Goal: Information Seeking & Learning: Learn about a topic

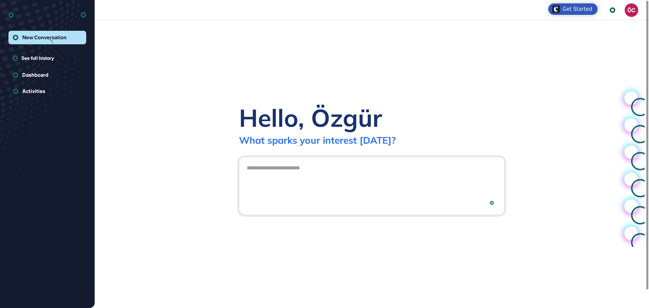
scroll to position [0, 0]
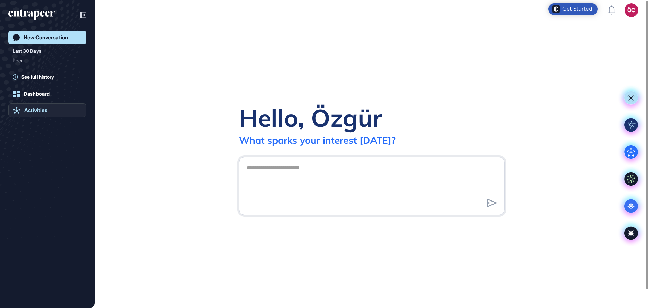
click at [42, 112] on div "Activities" at bounding box center [35, 110] width 23 height 6
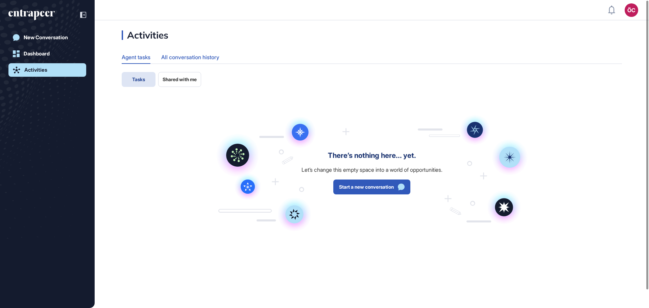
click at [197, 58] on div "All conversation history" at bounding box center [190, 57] width 58 height 13
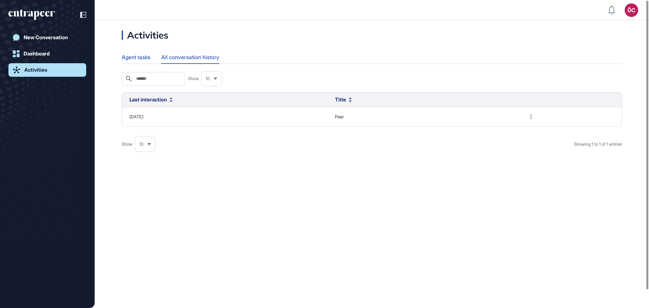
click at [141, 55] on div "Agent tasks" at bounding box center [136, 57] width 29 height 13
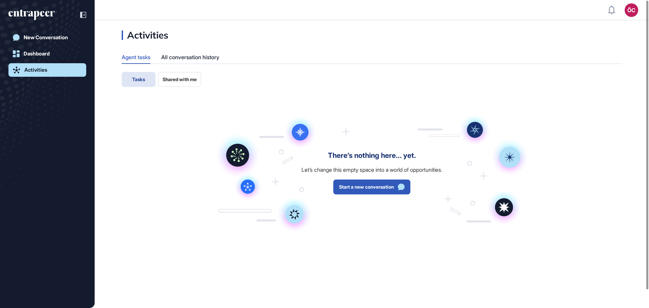
click at [175, 78] on span "Shared with me" at bounding box center [180, 79] width 34 height 5
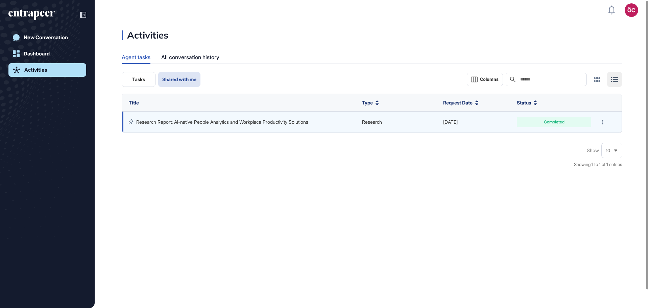
click at [556, 122] on div "Completed" at bounding box center [554, 122] width 64 height 4
click at [308, 120] on link "Research Report: Ai-native People Analytics and Workplace Productivity Solutions" at bounding box center [222, 122] width 172 height 6
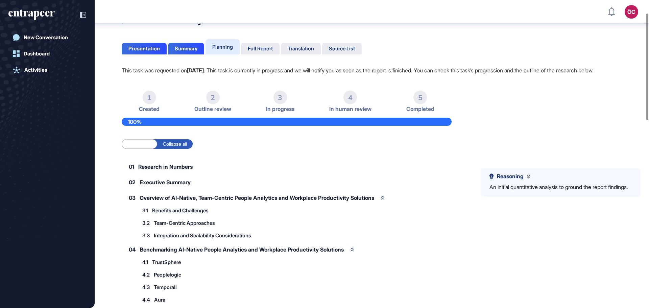
scroll to position [37, 0]
click at [266, 49] on div "Full Report" at bounding box center [260, 48] width 25 height 6
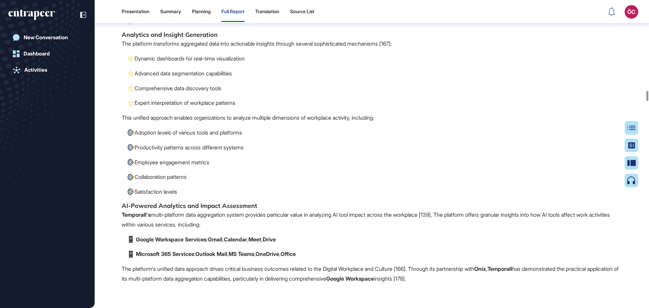
scroll to position [11882, 0]
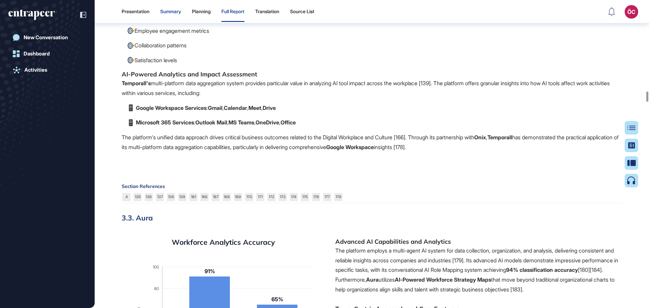
click at [168, 13] on div "Summary" at bounding box center [170, 12] width 21 height 6
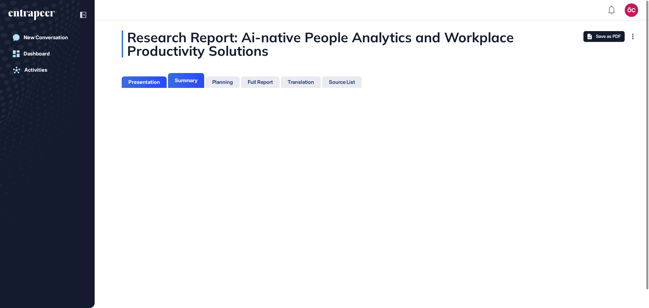
scroll to position [3, 0]
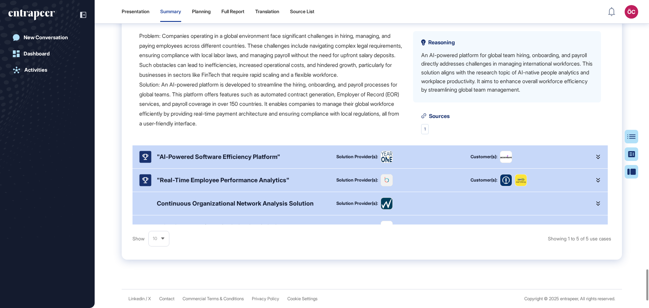
scroll to position [2646, 0]
click at [140, 10] on div "Presentation" at bounding box center [136, 12] width 28 height 6
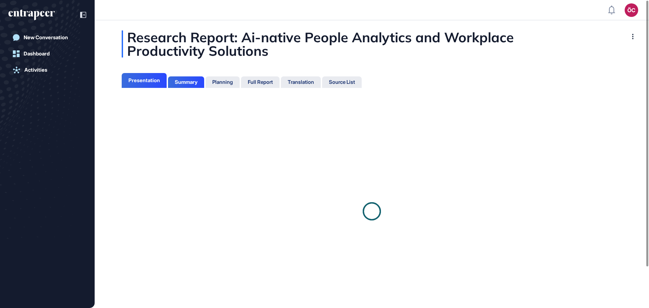
scroll to position [3, 0]
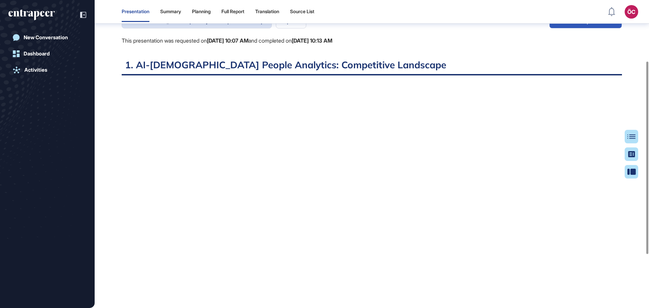
scroll to position [183, 0]
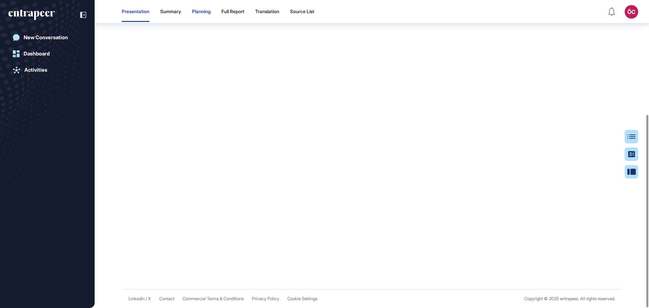
click at [208, 10] on div "Planning" at bounding box center [201, 12] width 19 height 6
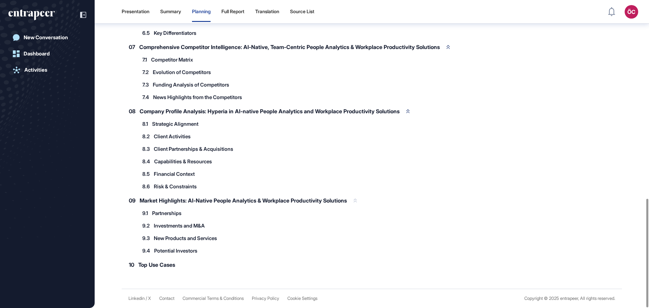
scroll to position [562, 0]
click at [235, 13] on div "Full Report" at bounding box center [232, 12] width 23 height 6
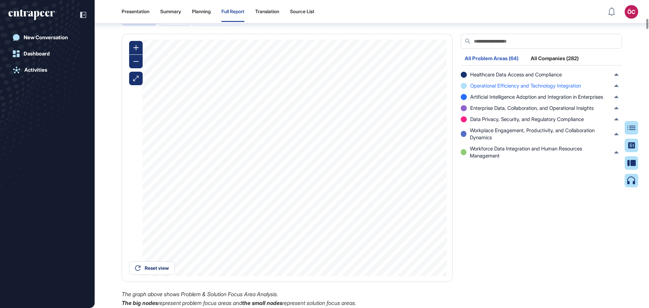
scroll to position [2370, 0]
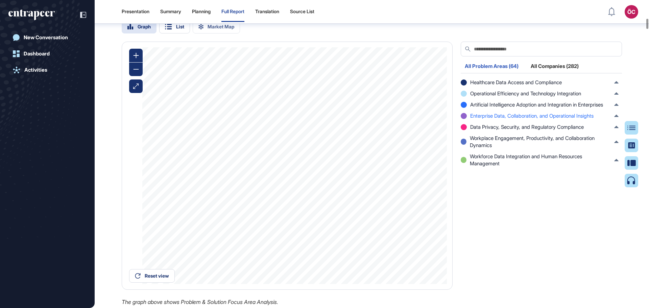
click at [502, 119] on span "Enterprise Data, Collaboration, and Operational Insights" at bounding box center [531, 115] width 123 height 7
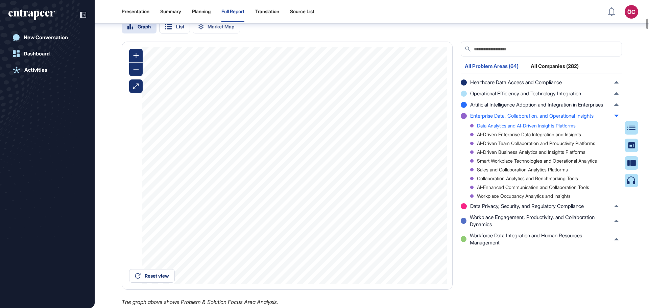
click at [525, 128] on div "Data Analytics and AI-Driven Insights Platforms" at bounding box center [544, 125] width 148 height 5
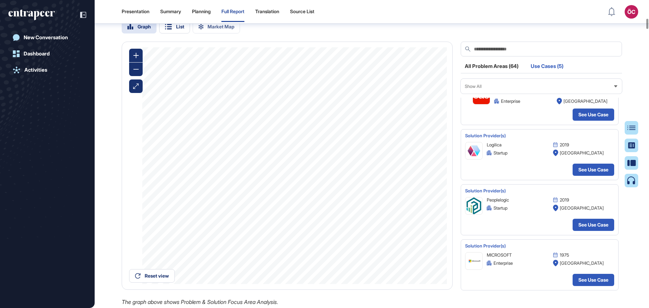
scroll to position [2336, 0]
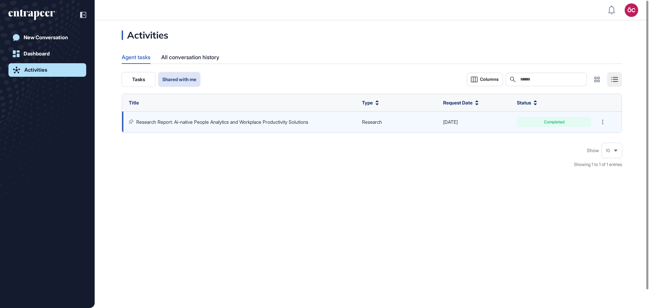
click at [222, 122] on link "Research Report: Ai-native People Analytics and Workplace Productivity Solutions" at bounding box center [222, 122] width 172 height 6
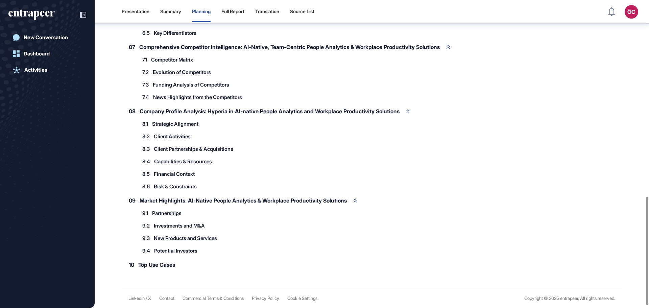
scroll to position [562, 0]
click at [164, 14] on div "Summary" at bounding box center [170, 12] width 21 height 6
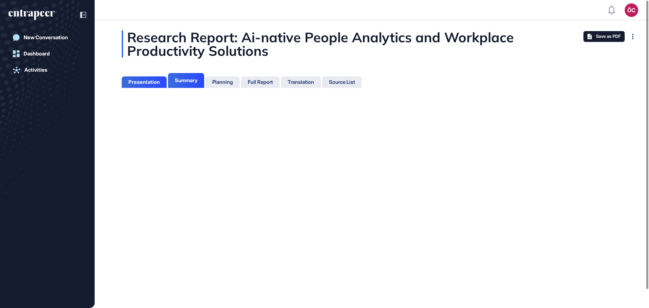
scroll to position [3, 0]
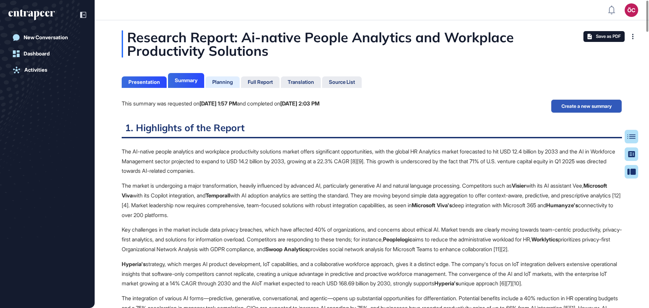
click at [231, 83] on div "Planning" at bounding box center [222, 82] width 21 height 6
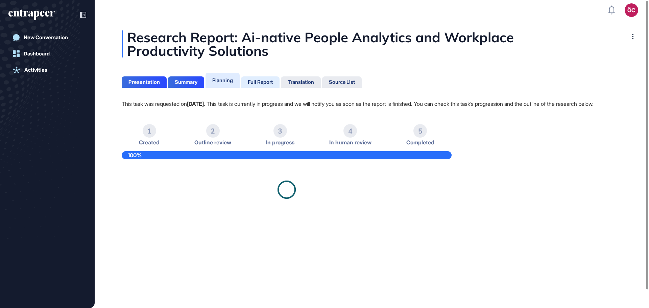
click at [268, 84] on div "Full Report" at bounding box center [260, 82] width 25 height 6
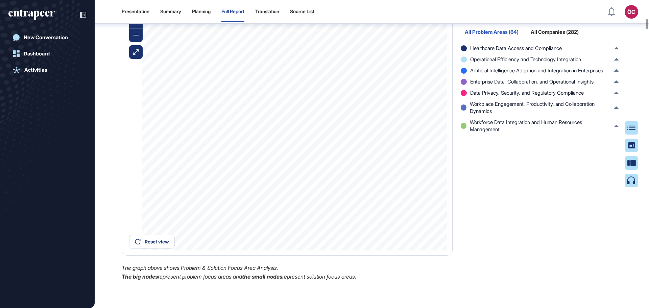
scroll to position [2370, 0]
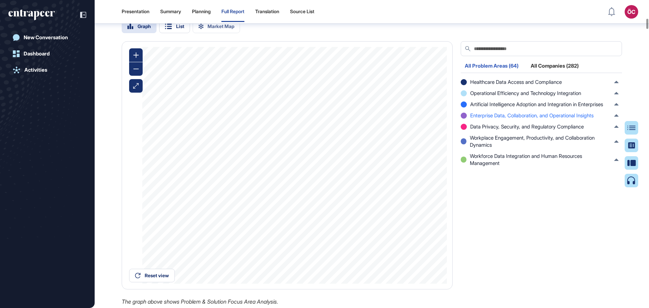
click at [498, 119] on span "Enterprise Data, Collaboration, and Operational Insights" at bounding box center [531, 115] width 123 height 7
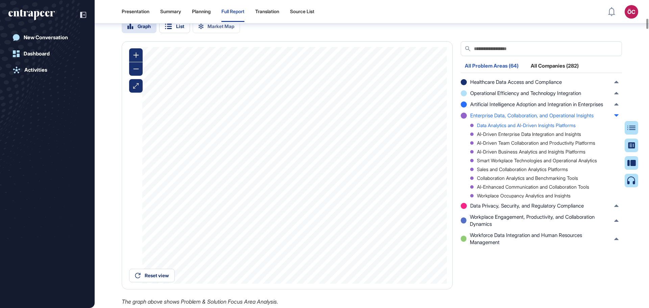
click at [563, 128] on div "Data Analytics and AI-Driven Insights Platforms" at bounding box center [544, 125] width 148 height 5
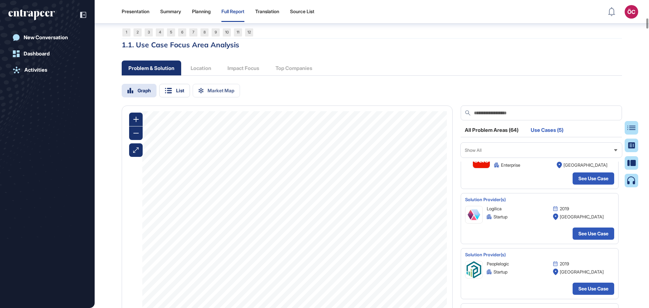
scroll to position [2302, 0]
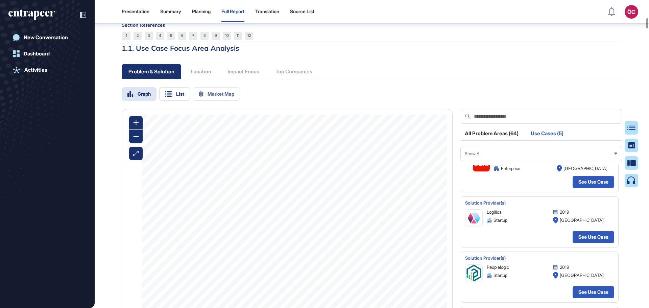
click at [488, 140] on div "All Problem Areas (64)" at bounding box center [492, 135] width 62 height 9
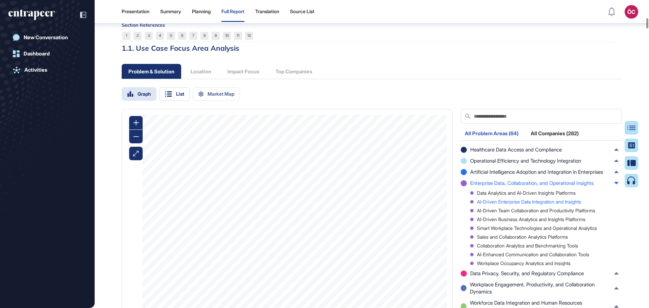
click at [497, 204] on div "AI-Driven Enterprise Data Integration and Insights" at bounding box center [544, 201] width 148 height 5
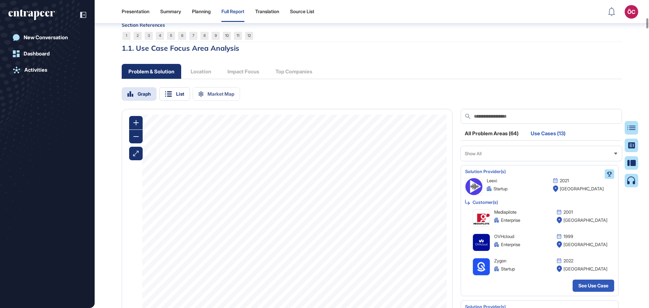
click at [489, 140] on div "All Problem Areas (64)" at bounding box center [492, 135] width 62 height 9
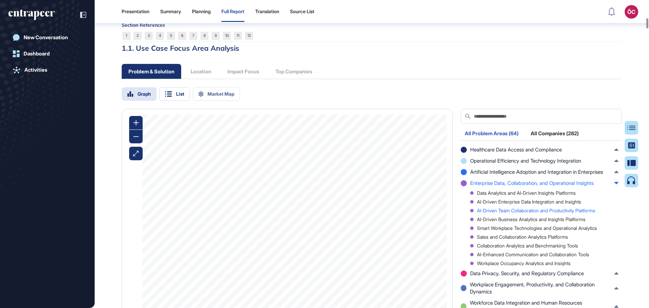
click at [497, 213] on div "AI-Driven Team Collaboration and Productivity Platforms" at bounding box center [544, 210] width 148 height 5
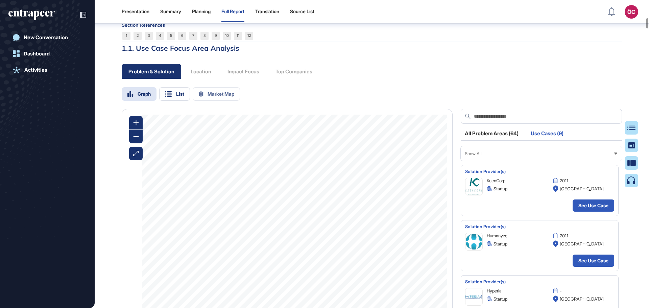
click at [499, 140] on div "All Problem Areas (64)" at bounding box center [492, 135] width 62 height 9
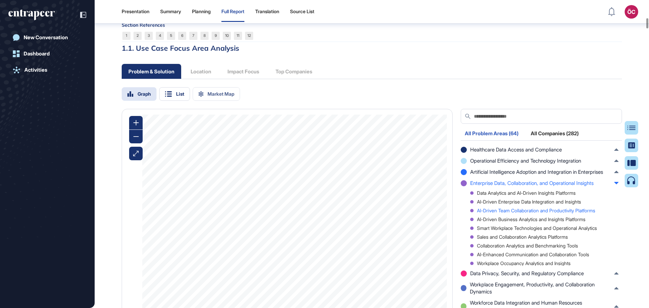
click at [524, 213] on div "AI-Driven Team Collaboration and Productivity Platforms" at bounding box center [544, 210] width 148 height 5
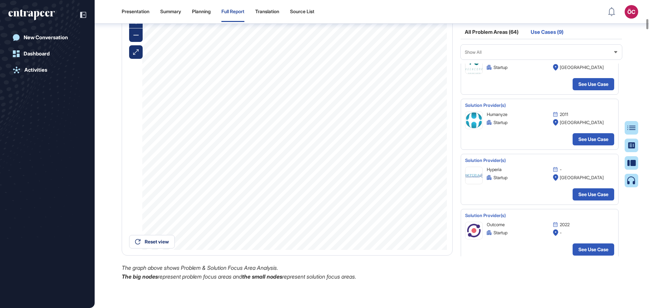
scroll to position [0, 0]
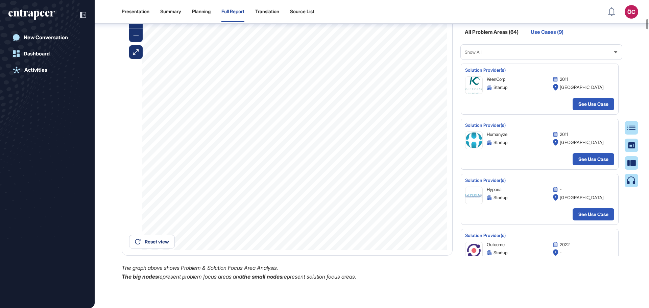
click at [504, 39] on div "All Problem Areas (64)" at bounding box center [492, 33] width 62 height 9
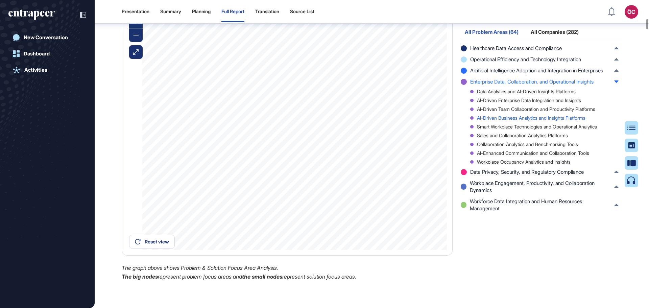
click at [542, 120] on div "AI-Driven Business Analytics and Insights Platforms" at bounding box center [544, 118] width 148 height 5
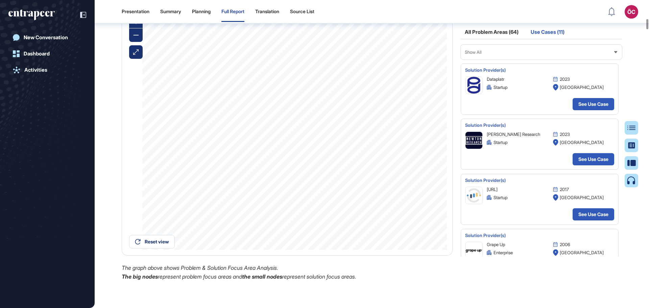
click at [492, 39] on div "All Problem Areas (64)" at bounding box center [492, 33] width 62 height 9
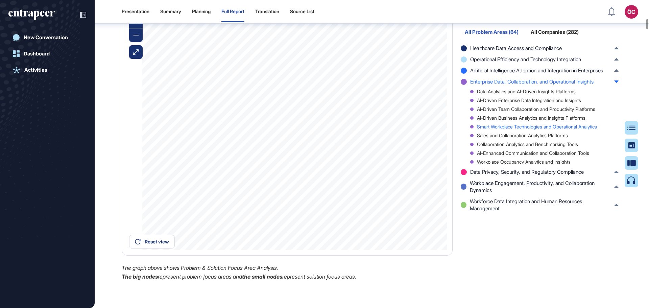
click at [516, 129] on div "Smart Workplace Technologies and Operational Analytics" at bounding box center [544, 126] width 148 height 5
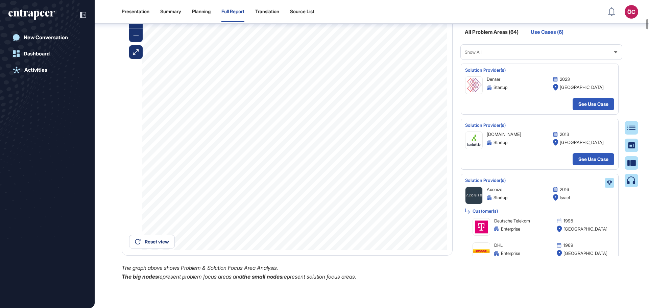
click at [490, 39] on div "All Problem Areas (64)" at bounding box center [492, 33] width 62 height 9
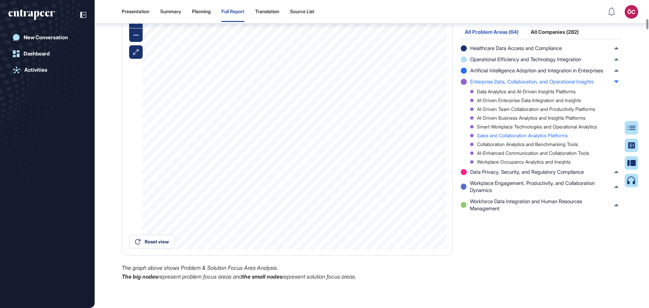
click at [500, 138] on div "Sales and Collaboration Analytics Platforms" at bounding box center [544, 135] width 148 height 5
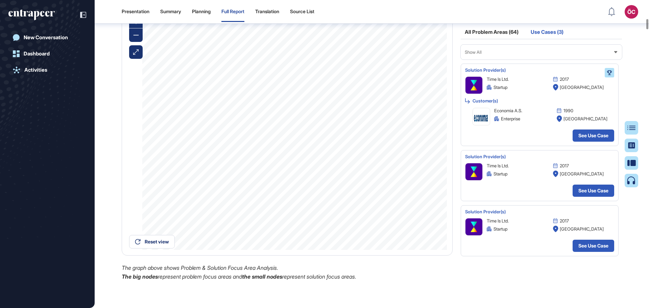
click at [509, 39] on div "All Problem Areas (64)" at bounding box center [492, 33] width 62 height 9
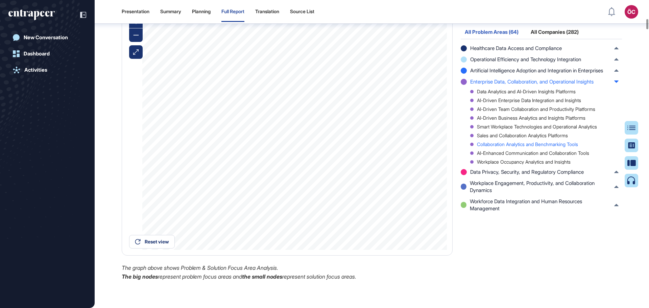
click at [508, 147] on div "Collaboration Analytics and Benchmarking Tools" at bounding box center [544, 144] width 148 height 5
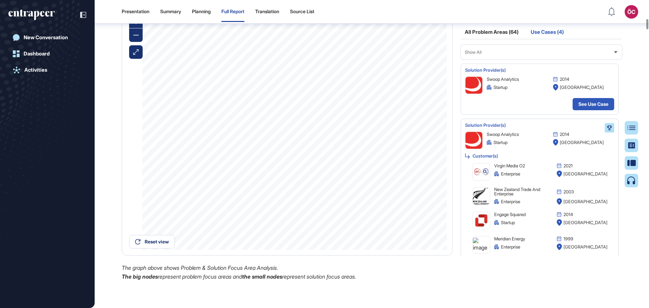
click at [502, 39] on div "All Problem Areas (64)" at bounding box center [492, 33] width 62 height 9
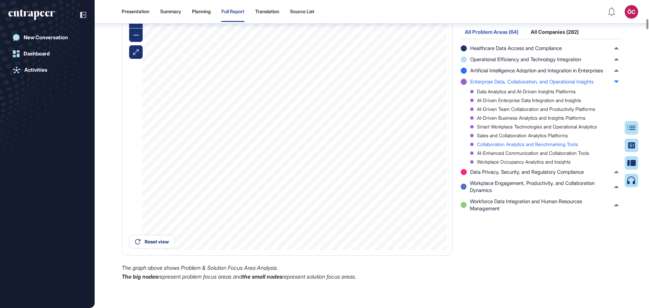
click at [495, 147] on div "Collaboration Analytics and Benchmarking Tools" at bounding box center [544, 144] width 148 height 5
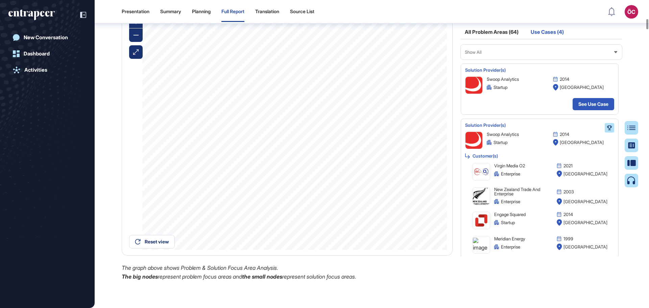
click at [495, 39] on div "All Problem Areas (64)" at bounding box center [492, 33] width 62 height 9
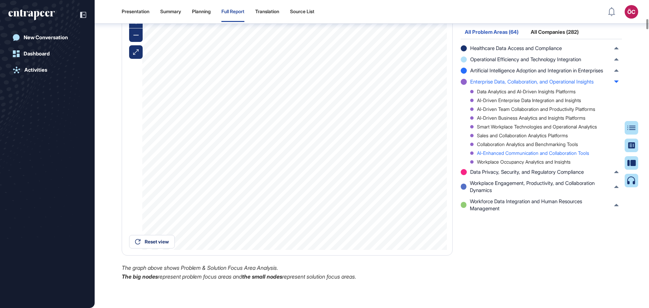
click at [502, 156] on div "AI-Enhanced Communication and Collaboration Tools" at bounding box center [544, 153] width 148 height 5
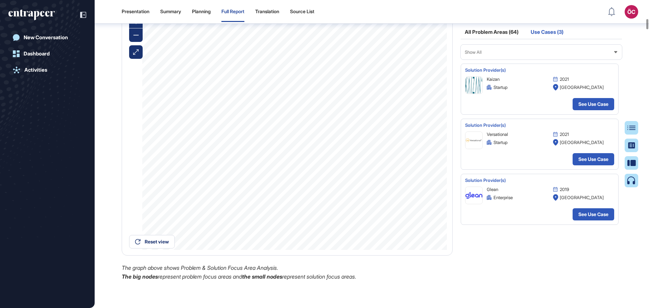
click at [481, 39] on div "All Problem Areas (64)" at bounding box center [492, 33] width 62 height 9
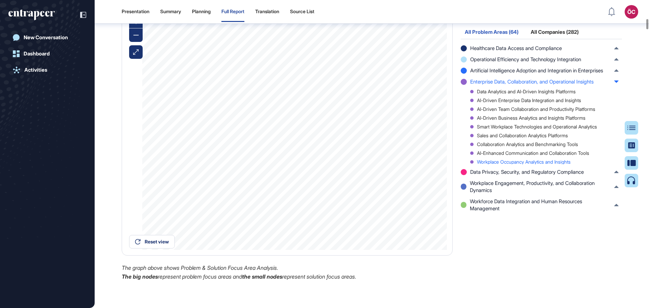
click at [496, 164] on div "Workplace Occupancy Analytics and Insights" at bounding box center [544, 162] width 148 height 5
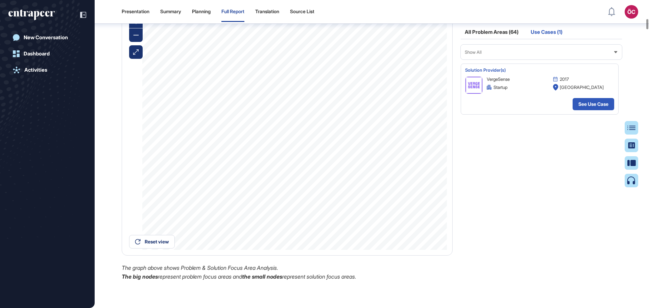
click at [484, 39] on div "All Problem Areas (64)" at bounding box center [492, 33] width 62 height 9
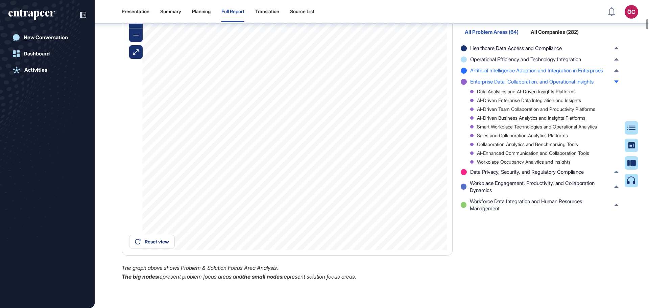
click at [485, 74] on span "Artificial Intelligence Adoption and Integration in Enterprises" at bounding box center [536, 70] width 133 height 7
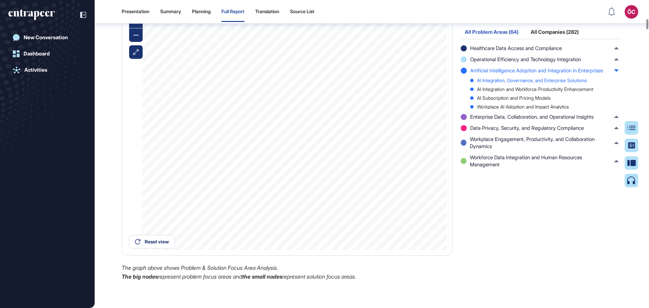
click at [492, 83] on div "AI Integration, Governance, and Enterprise Solutions" at bounding box center [544, 80] width 148 height 5
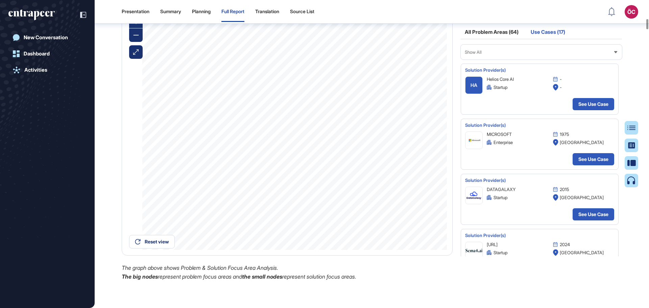
click at [486, 39] on div "All Problem Areas (64)" at bounding box center [492, 33] width 62 height 9
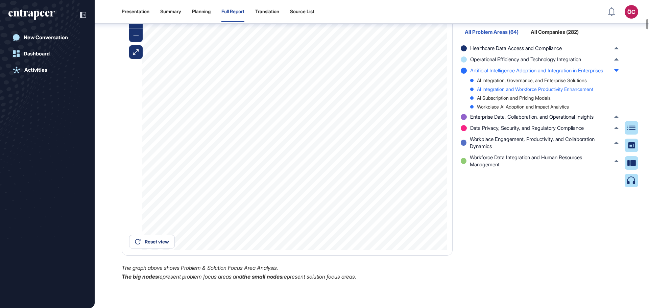
click at [493, 92] on div "AI Integration and Workforce Productivity Enhancement" at bounding box center [544, 89] width 148 height 5
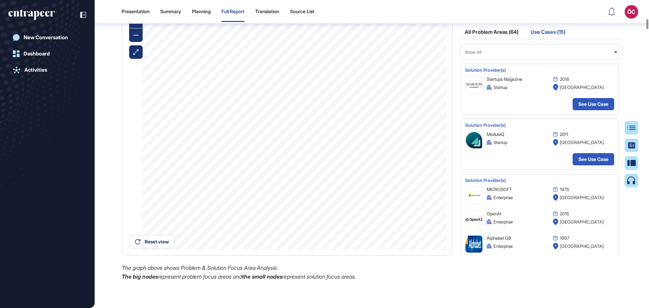
click at [486, 39] on div "All Problem Areas (64)" at bounding box center [492, 33] width 62 height 9
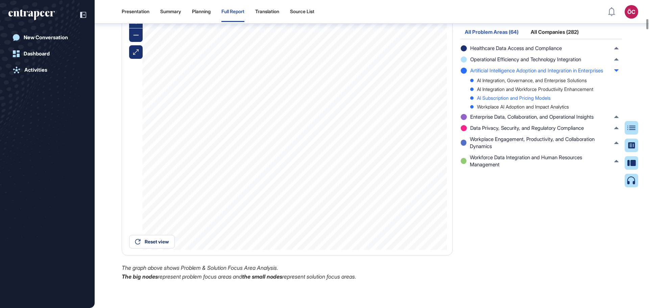
click at [494, 100] on div "AI Subscription and Pricing Models" at bounding box center [544, 98] width 148 height 5
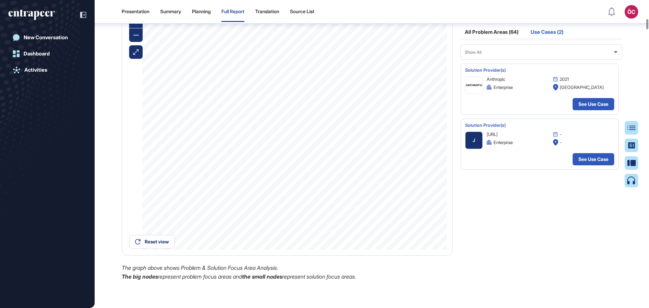
click at [490, 39] on div "All Problem Areas (64)" at bounding box center [492, 33] width 62 height 9
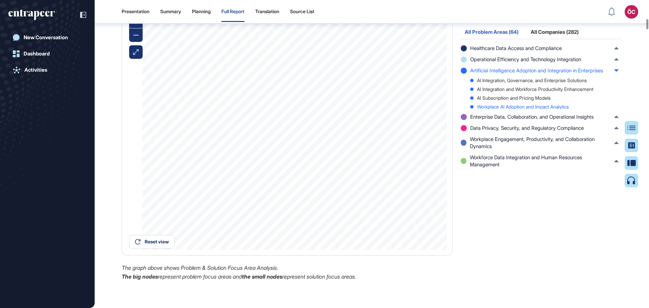
click at [496, 109] on div "Workplace AI Adoption and Impact Analytics" at bounding box center [544, 106] width 148 height 5
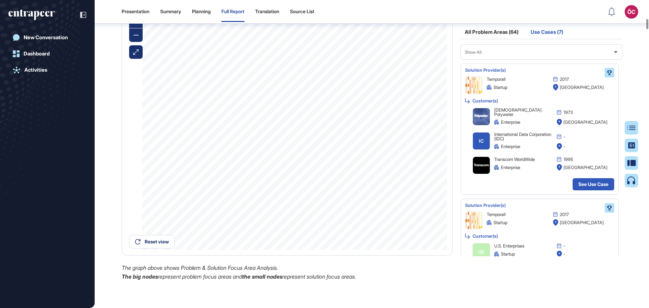
scroll to position [2370, 0]
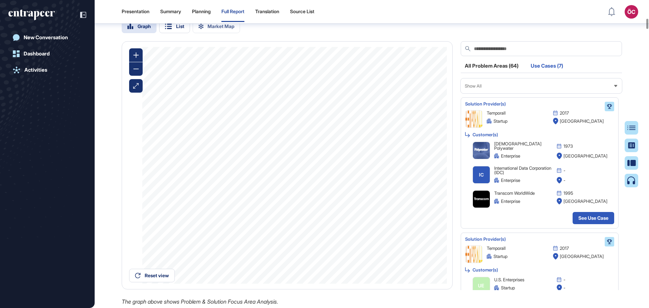
click at [499, 72] on div "All Problem Areas (64)" at bounding box center [492, 67] width 62 height 9
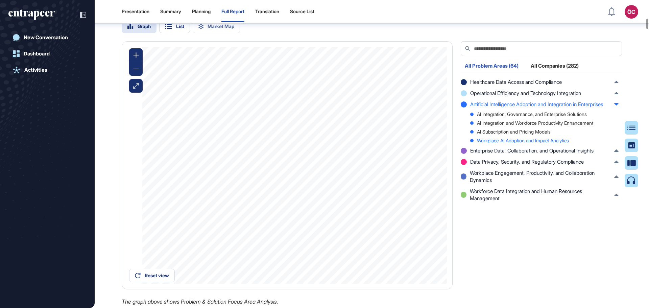
click at [513, 143] on div "Workplace AI Adoption and Impact Analytics" at bounding box center [544, 140] width 148 height 5
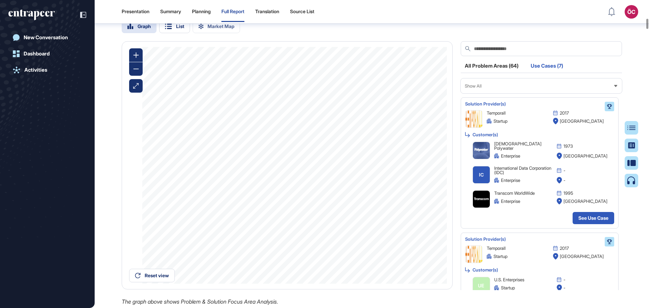
click at [485, 72] on div "All Problem Areas (64)" at bounding box center [492, 67] width 62 height 9
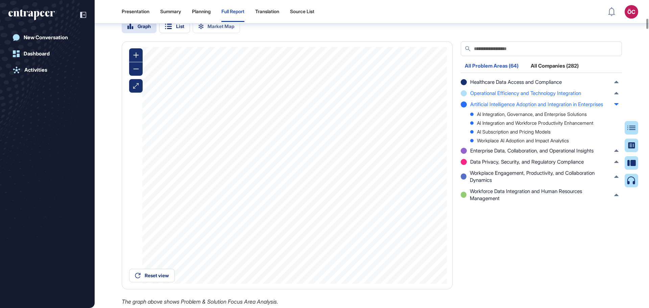
click at [491, 97] on span "Operational Efficiency and Technology Integration" at bounding box center [525, 93] width 111 height 7
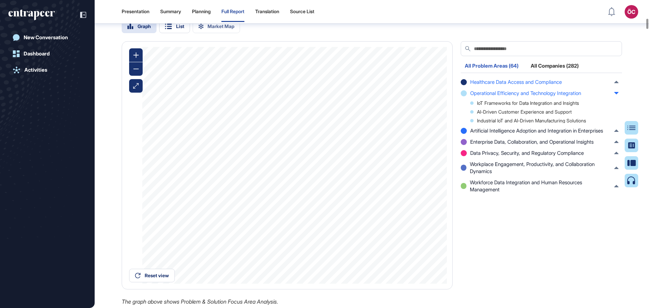
click at [491, 86] on span "Healthcare Data Access and Compliance" at bounding box center [516, 81] width 92 height 7
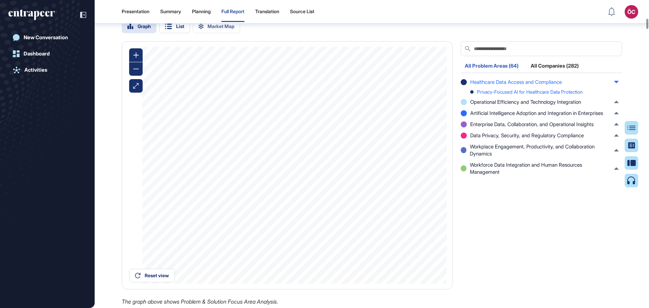
click at [492, 94] on div "Privacy-Focused AI for Healthcare Data Protection" at bounding box center [544, 92] width 148 height 5
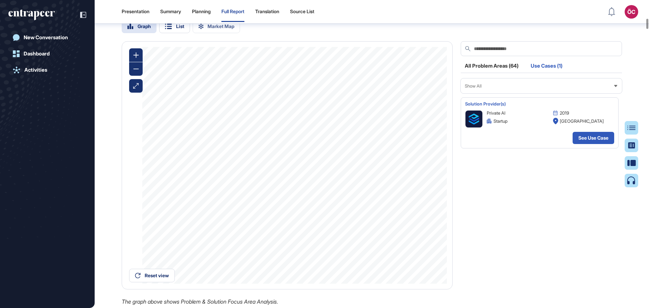
click at [491, 72] on div "All Problem Areas (64)" at bounding box center [492, 67] width 62 height 9
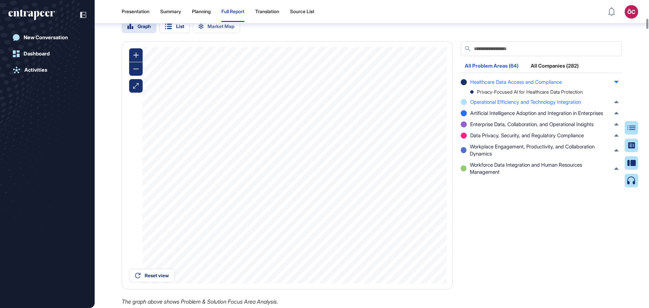
click at [497, 105] on span "Operational Efficiency and Technology Integration" at bounding box center [525, 101] width 111 height 7
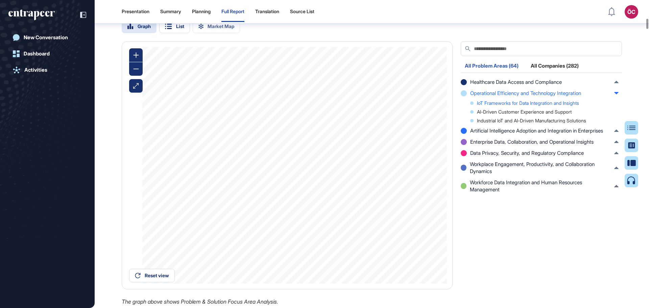
click at [495, 105] on div "IoT Frameworks for Data Integration and Insights" at bounding box center [544, 103] width 148 height 5
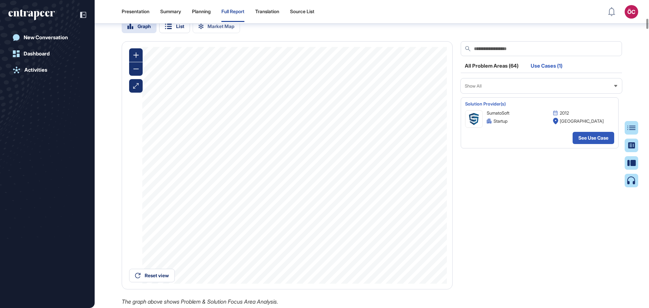
drag, startPoint x: 489, startPoint y: 87, endPoint x: 491, endPoint y: 90, distance: 4.4
click at [489, 72] on div "All Problem Areas (64)" at bounding box center [492, 67] width 62 height 9
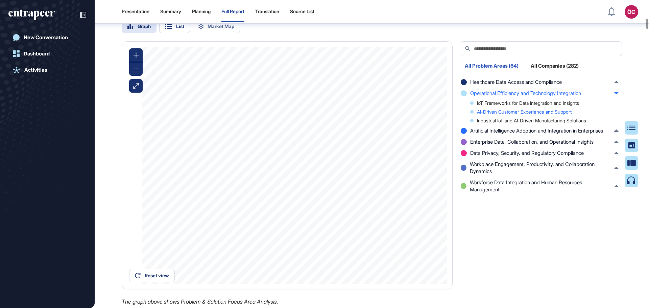
click at [496, 114] on div "AI-Driven Customer Experience and Support" at bounding box center [544, 112] width 148 height 5
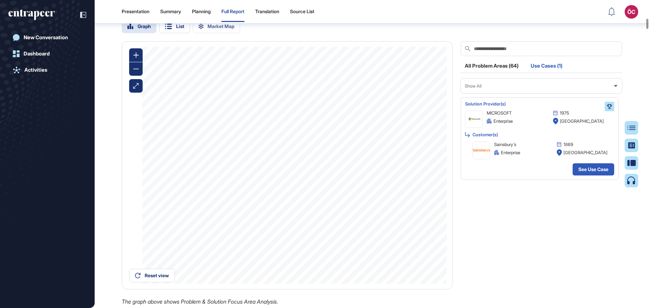
click at [485, 72] on div "All Problem Areas (64)" at bounding box center [492, 67] width 62 height 9
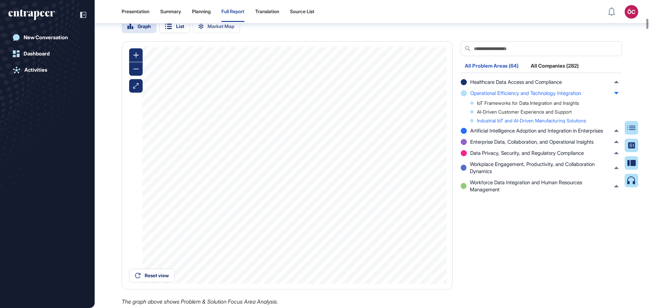
click at [494, 123] on div "Industrial IoT and AI-Driven Manufacturing Solutions" at bounding box center [544, 120] width 148 height 5
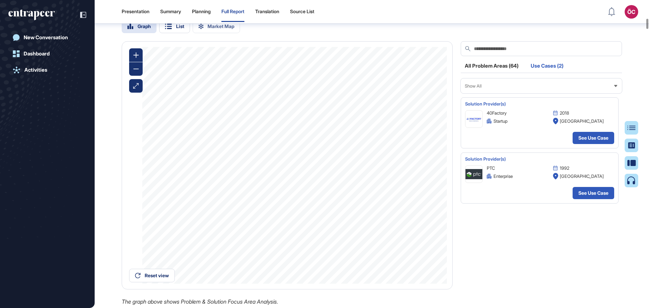
drag, startPoint x: 482, startPoint y: 87, endPoint x: 485, endPoint y: 91, distance: 5.5
click at [482, 72] on div "All Problem Areas (64)" at bounding box center [492, 67] width 62 height 9
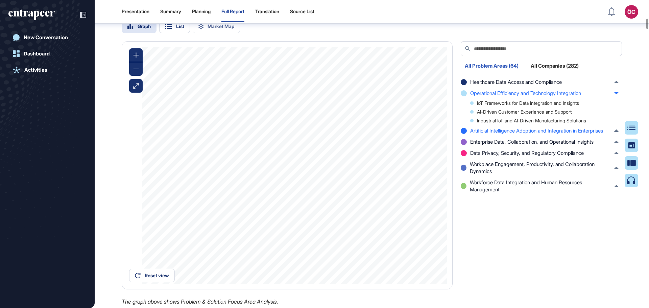
click at [492, 134] on span "Artificial Intelligence Adoption and Integration in Enterprises" at bounding box center [536, 130] width 133 height 7
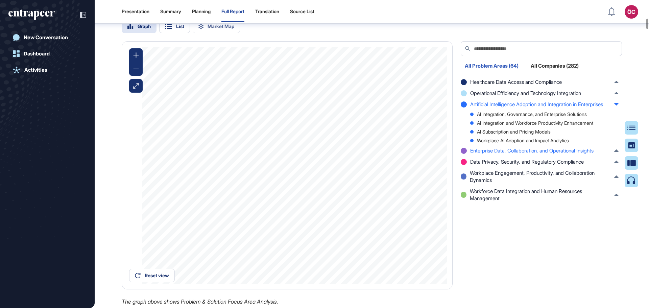
click at [501, 154] on span "Enterprise Data, Collaboration, and Operational Insights" at bounding box center [531, 150] width 123 height 7
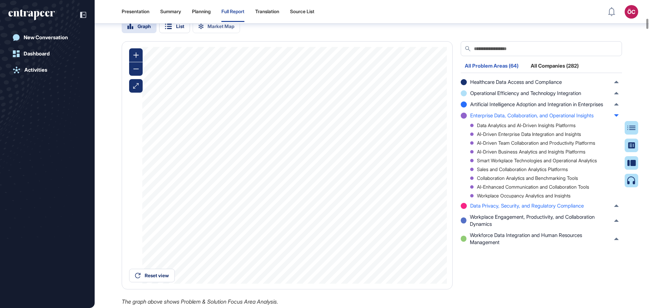
click at [504, 209] on span "Data Privacy, Security, and Regulatory Compliance" at bounding box center [527, 205] width 114 height 7
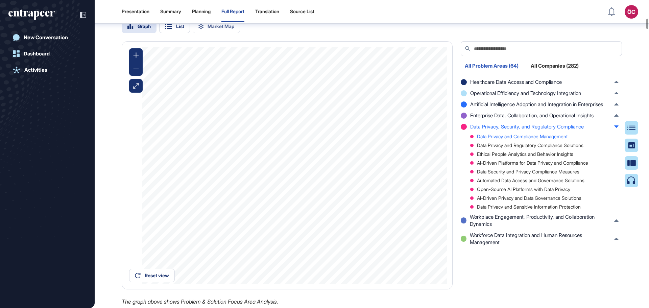
click at [499, 139] on div "Data Privacy and Compliance Management" at bounding box center [544, 136] width 148 height 5
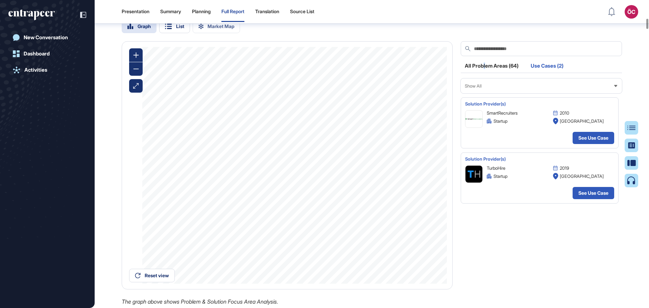
click at [485, 72] on div "All Problem Areas (64)" at bounding box center [492, 67] width 62 height 9
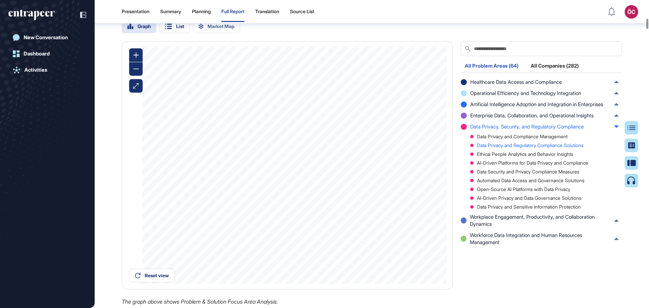
click at [500, 148] on div "Data Privacy and Regulatory Compliance Solutions" at bounding box center [544, 145] width 148 height 5
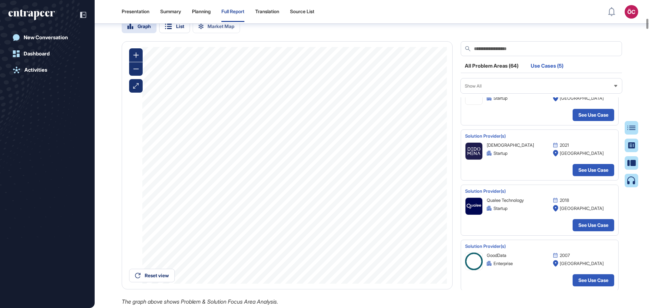
scroll to position [79, 0]
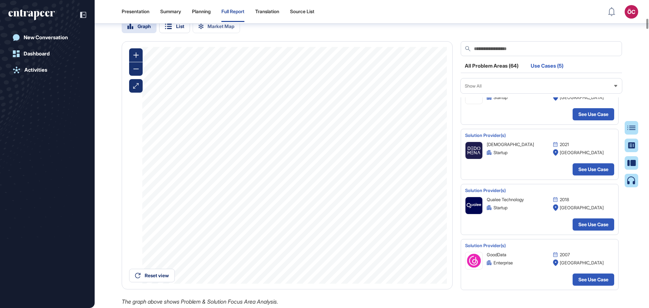
click at [501, 72] on div "All Problem Areas (64)" at bounding box center [492, 67] width 62 height 9
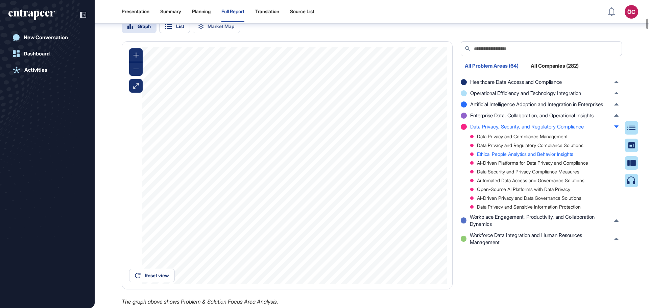
click at [499, 157] on div "Ethical People Analytics and Behavior Insights" at bounding box center [544, 154] width 148 height 5
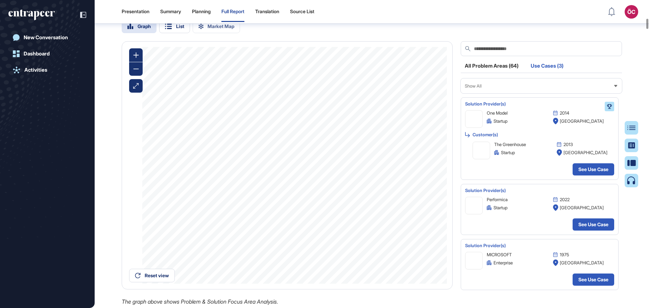
scroll to position [0, 0]
click at [493, 72] on div "All Problem Areas (64)" at bounding box center [492, 67] width 62 height 9
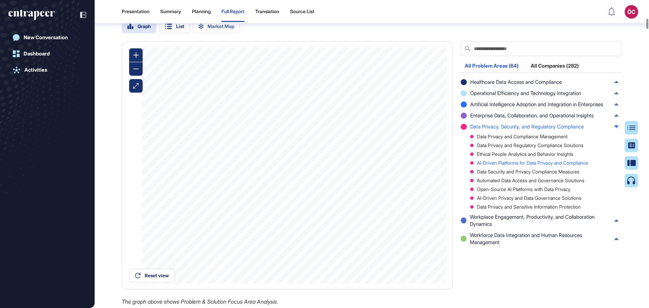
click at [497, 165] on div "AI-Driven Platforms for Data Privacy and Compliance" at bounding box center [544, 163] width 148 height 5
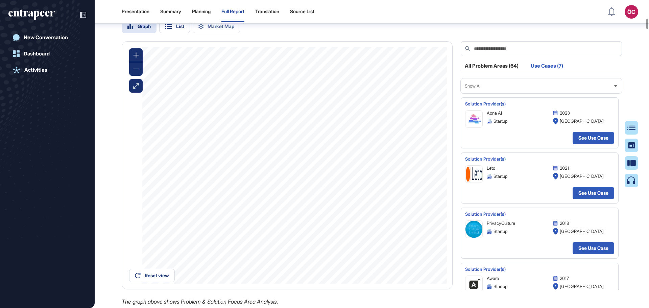
click at [502, 72] on div "All Problem Areas (64)" at bounding box center [492, 67] width 62 height 9
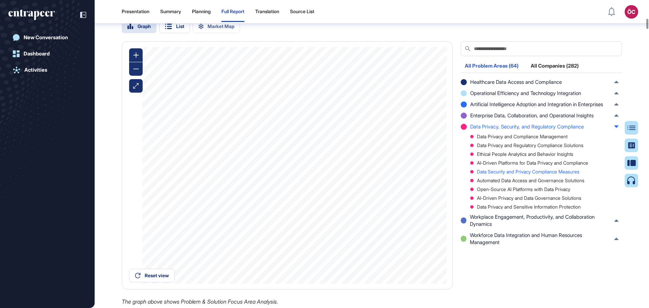
click at [496, 174] on div "Data Security and Privacy Compliance Measures" at bounding box center [544, 171] width 148 height 5
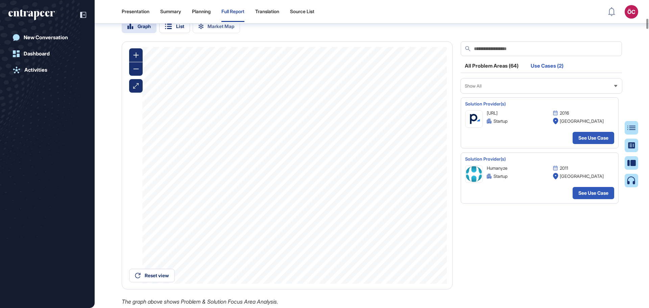
click at [490, 72] on div "All Problem Areas (64)" at bounding box center [492, 67] width 62 height 9
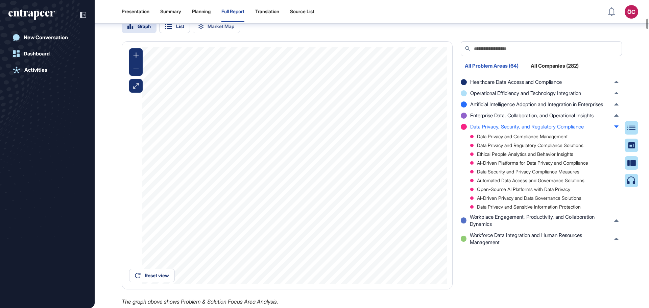
click at [502, 183] on div "Automated Data Access and Governance Solutions" at bounding box center [544, 180] width 148 height 5
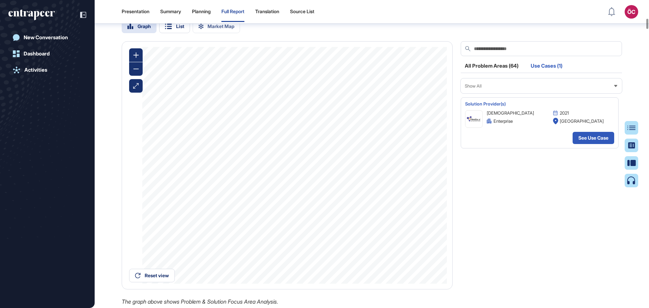
click at [488, 72] on div "All Problem Areas (64)" at bounding box center [492, 67] width 62 height 9
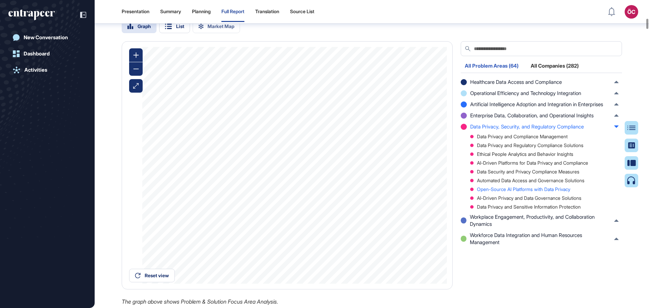
click at [491, 192] on div "Open-Source AI Platforms with Data Privacy" at bounding box center [544, 189] width 148 height 5
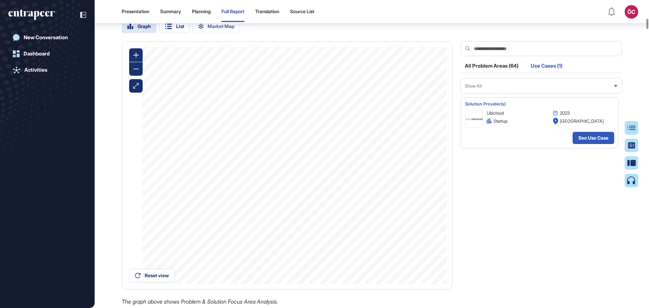
click at [483, 72] on div "All Problem Areas (64)" at bounding box center [492, 67] width 62 height 9
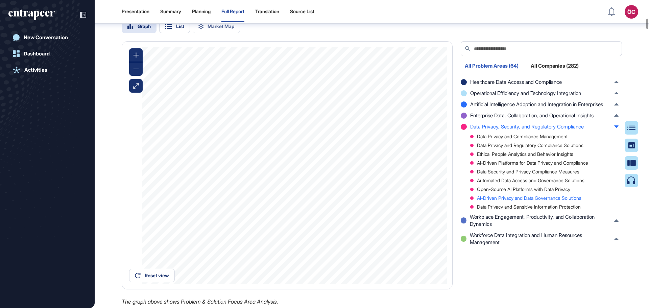
click at [495, 200] on div "AI-Driven Privacy and Data Governance Solutions" at bounding box center [544, 198] width 148 height 5
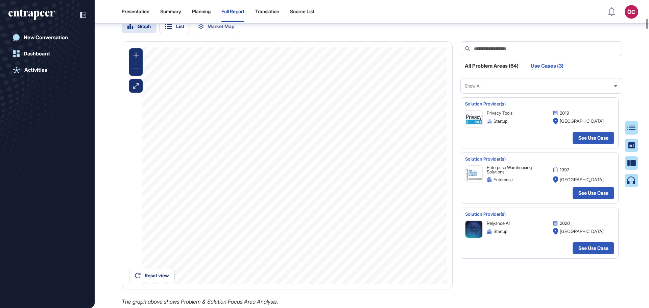
click at [492, 72] on div "All Problem Areas (64)" at bounding box center [492, 67] width 62 height 9
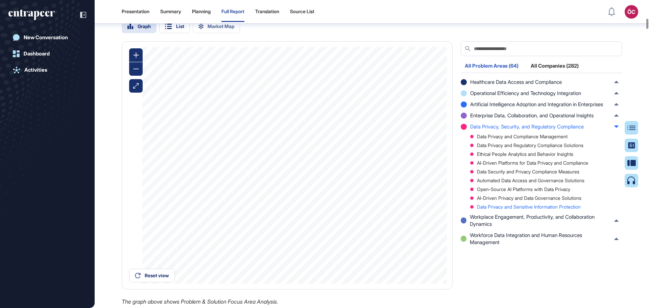
click at [494, 209] on div "Data Privacy and Sensitive Information Protection" at bounding box center [544, 207] width 148 height 5
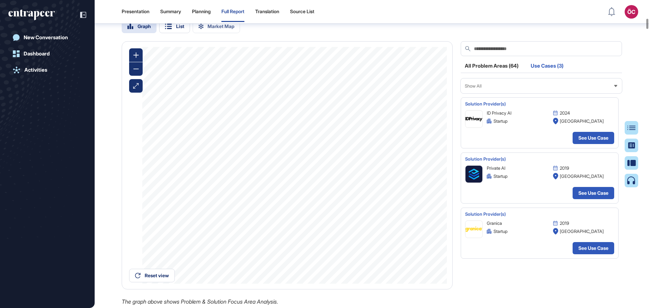
click at [486, 72] on div "All Problem Areas (64)" at bounding box center [492, 67] width 62 height 9
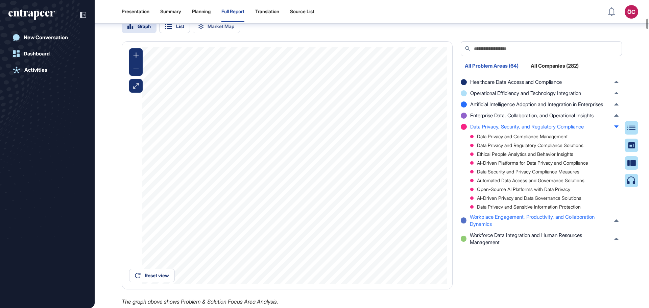
click at [498, 228] on span "Workplace Engagement, Productivity, and Collaboration Dynamics" at bounding box center [540, 220] width 141 height 14
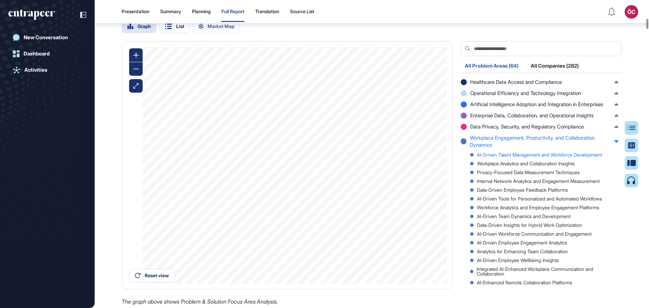
click at [509, 157] on div "AI-Driven Talent Management and Workforce Development" at bounding box center [544, 154] width 148 height 5
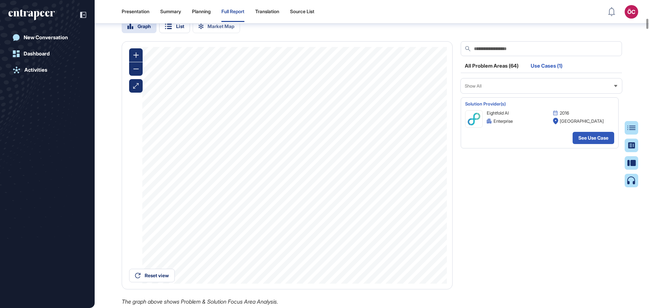
click at [490, 72] on div "All Problem Areas (64)" at bounding box center [492, 67] width 62 height 9
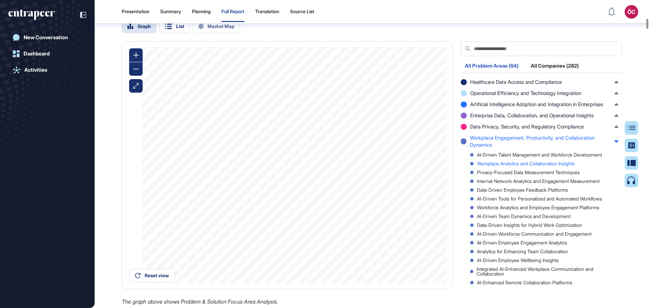
click at [505, 166] on div "Workplace Analytics and Collaboration Insights" at bounding box center [544, 163] width 148 height 5
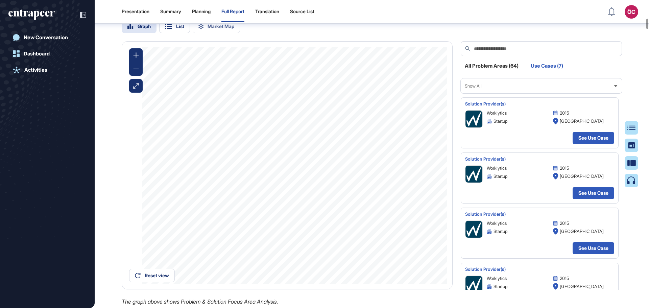
click at [494, 72] on div "All Problem Areas (64)" at bounding box center [492, 67] width 62 height 9
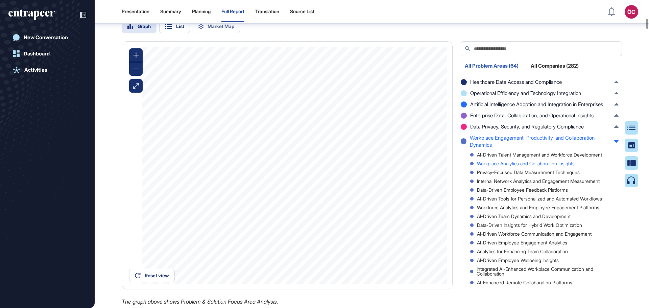
click at [512, 166] on div "Workplace Analytics and Collaboration Insights" at bounding box center [544, 163] width 148 height 5
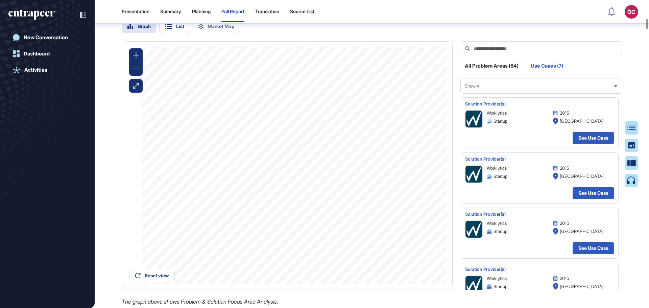
click at [493, 72] on div "All Problem Areas (64)" at bounding box center [492, 67] width 62 height 9
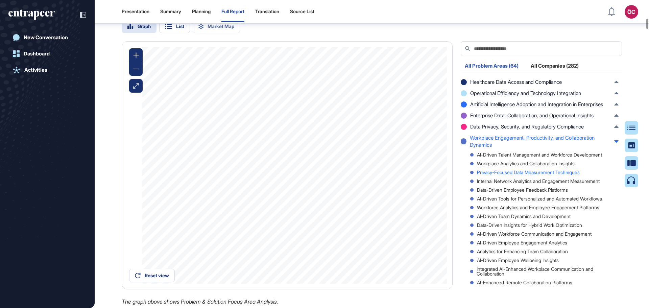
click at [499, 175] on div "Privacy-Focused Data Measurement Techniques" at bounding box center [544, 172] width 148 height 5
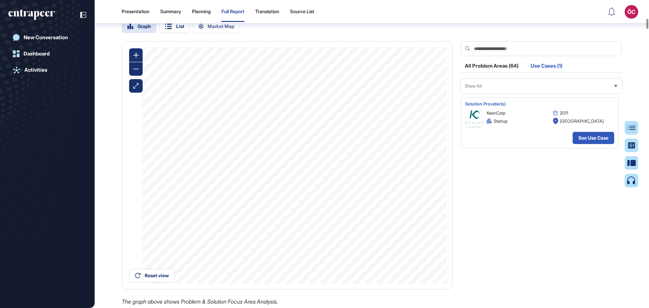
click at [502, 72] on div "All Problem Areas (64)" at bounding box center [492, 67] width 62 height 9
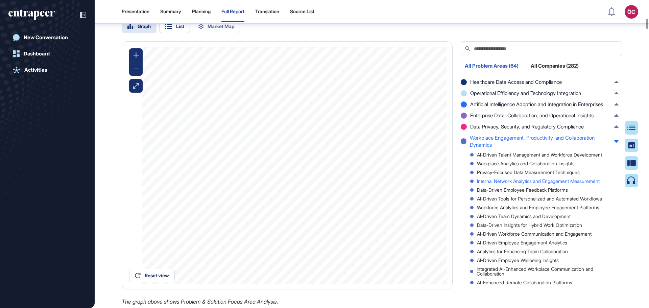
click at [505, 184] on div "Internal Network Analytics and Engagement Measurement" at bounding box center [544, 181] width 148 height 5
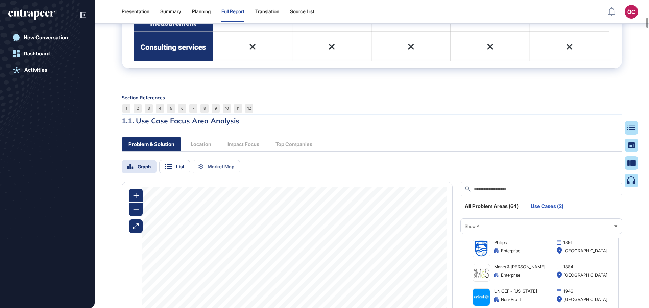
scroll to position [2235, 0]
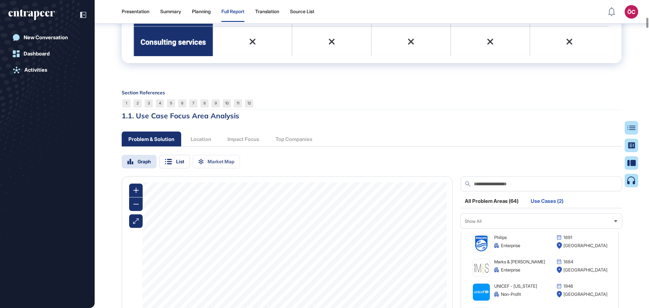
click at [495, 208] on div "All Problem Areas (64)" at bounding box center [492, 202] width 62 height 9
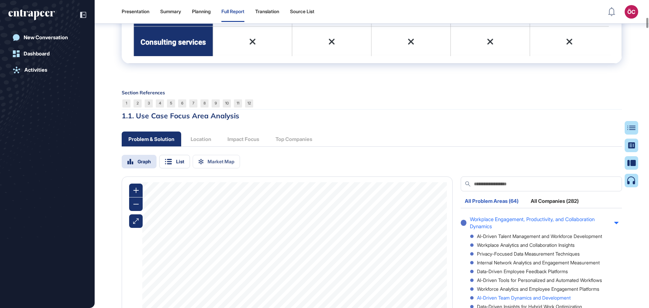
scroll to position [2269, 0]
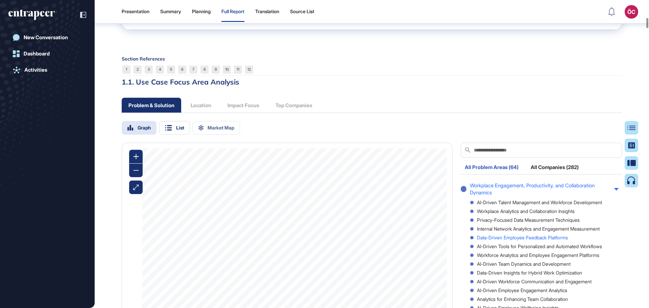
click at [509, 240] on div "Data-Driven Employee Feedback Platforms" at bounding box center [544, 237] width 148 height 5
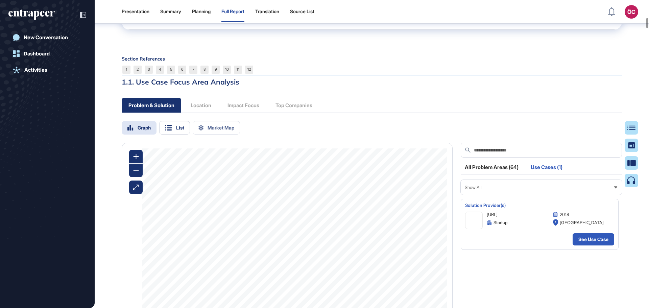
scroll to position [0, 0]
click at [482, 174] on div "All Problem Areas (64)" at bounding box center [492, 169] width 62 height 9
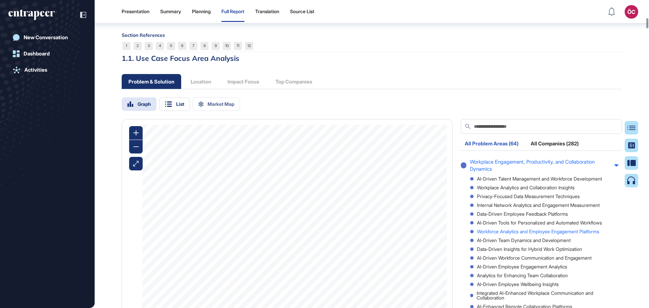
scroll to position [2302, 0]
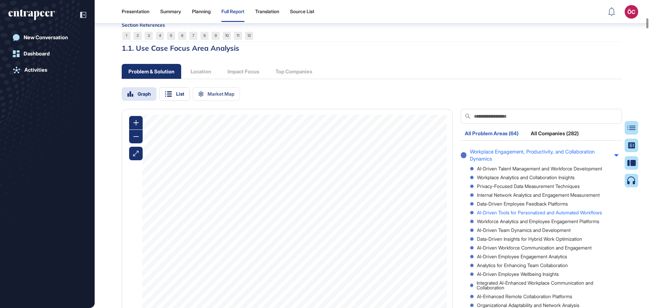
click at [504, 215] on div "AI-Driven Tools for Personalized and Automated Workflows" at bounding box center [544, 212] width 148 height 5
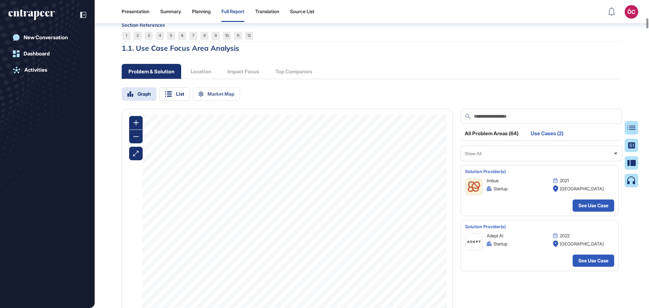
click at [494, 140] on div "All Problem Areas (64)" at bounding box center [492, 135] width 62 height 9
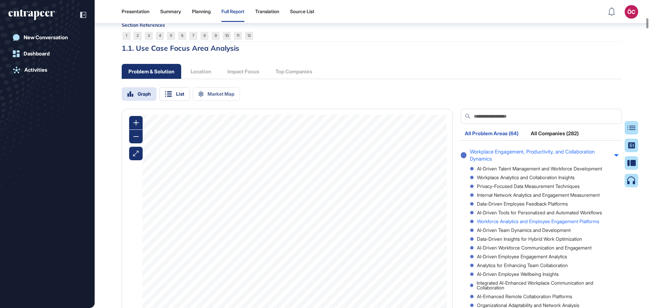
click at [506, 224] on div "Workforce Analytics and Employee Engagement Platforms" at bounding box center [544, 221] width 148 height 5
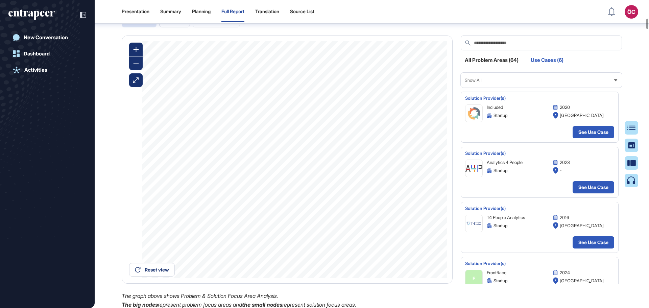
scroll to position [2370, 0]
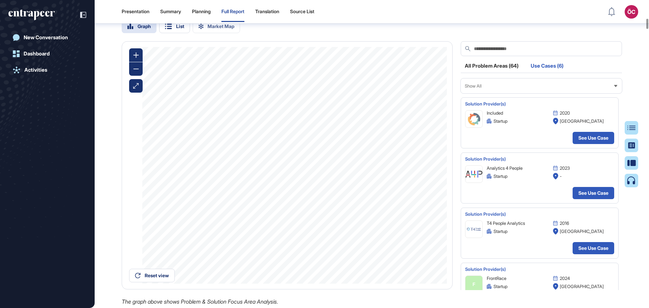
click at [487, 72] on div "All Problem Areas (64)" at bounding box center [492, 67] width 62 height 9
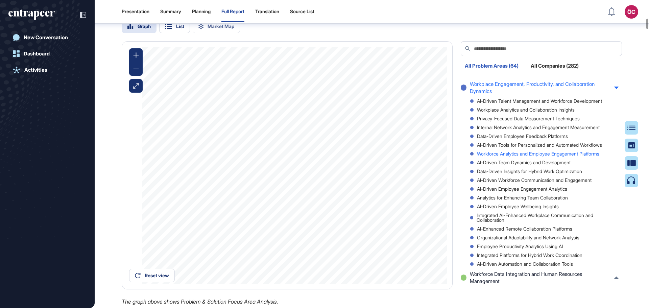
click at [501, 156] on div "Workforce Analytics and Employee Engagement Platforms" at bounding box center [544, 153] width 148 height 5
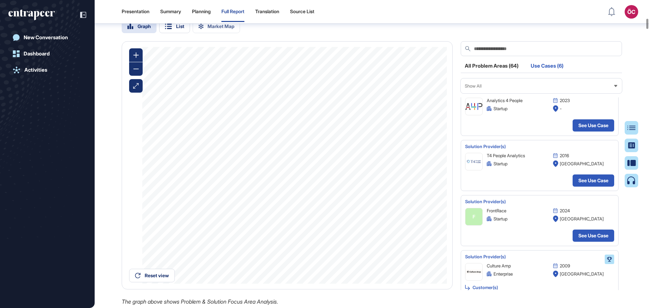
scroll to position [101, 0]
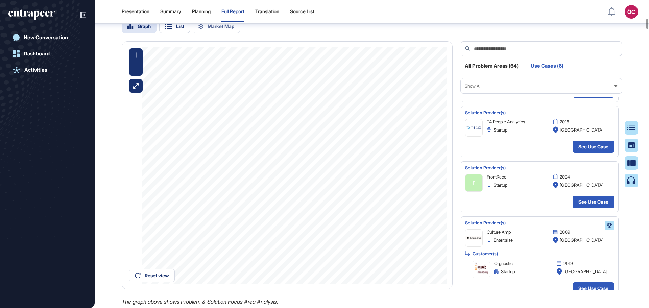
click at [488, 72] on div "All Problem Areas (64)" at bounding box center [492, 67] width 62 height 9
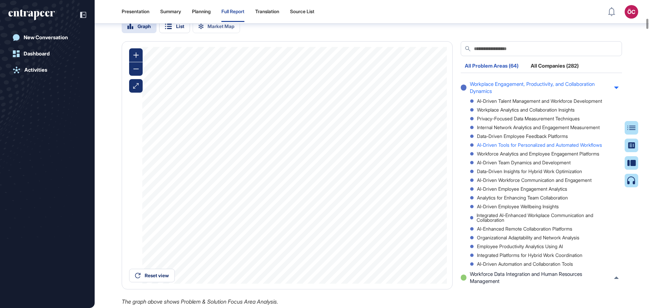
click at [513, 147] on div "AI-Driven Tools for Personalized and Automated Workflows" at bounding box center [544, 145] width 148 height 5
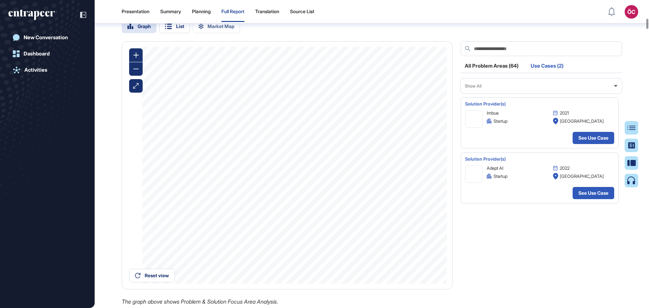
scroll to position [0, 0]
click at [494, 72] on div "All Problem Areas (64)" at bounding box center [492, 67] width 62 height 9
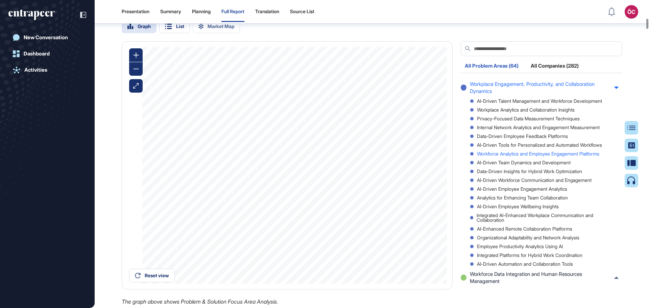
click at [525, 156] on div "Workforce Analytics and Employee Engagement Platforms" at bounding box center [544, 153] width 148 height 5
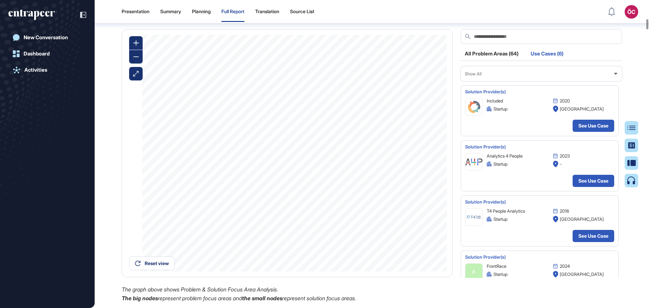
scroll to position [2370, 0]
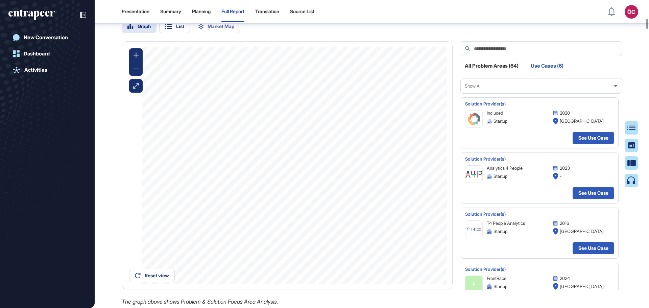
click at [490, 72] on div "All Problem Areas (64)" at bounding box center [492, 67] width 62 height 9
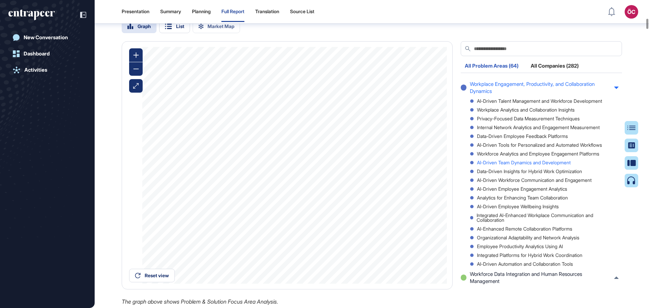
click at [516, 165] on div "AI-Driven Team Dynamics and Development" at bounding box center [544, 162] width 148 height 5
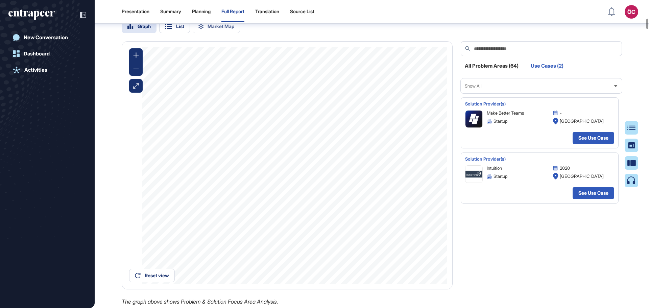
click at [491, 72] on div "All Problem Areas (64)" at bounding box center [492, 67] width 62 height 9
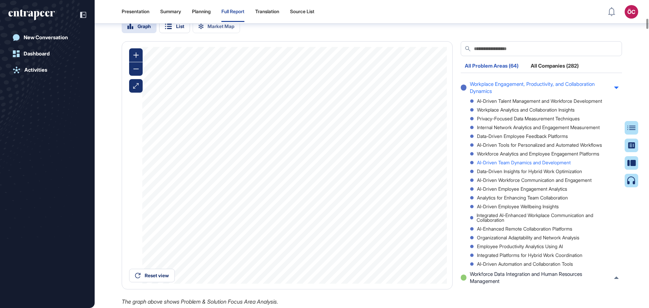
click at [511, 165] on div "AI-Driven Team Dynamics and Development" at bounding box center [544, 162] width 148 height 5
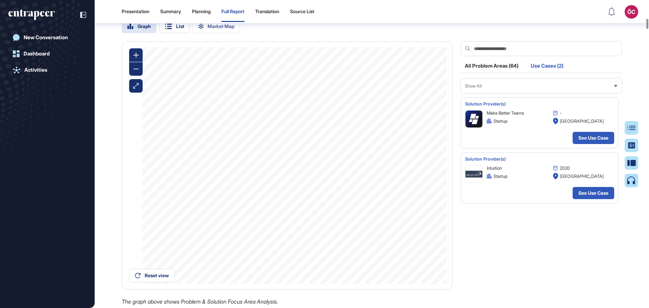
click at [491, 72] on div "All Problem Areas (64)" at bounding box center [492, 67] width 62 height 9
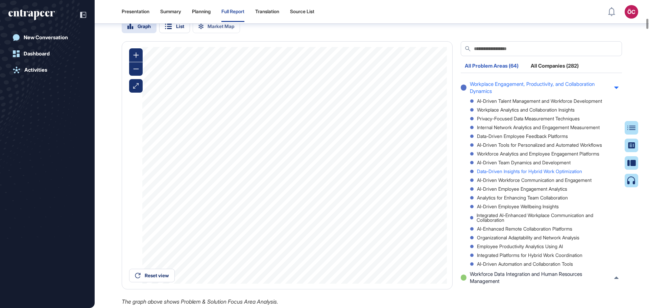
click at [507, 174] on div "Data-Driven Insights for Hybrid Work Optimization" at bounding box center [544, 171] width 148 height 5
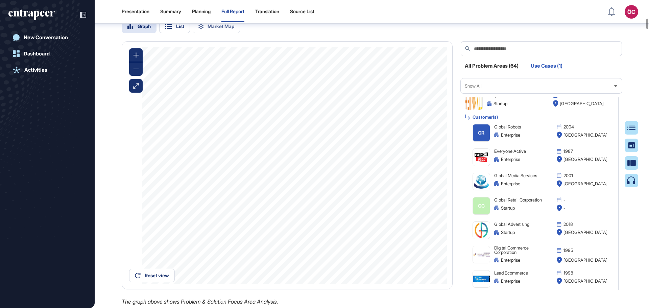
scroll to position [17, 0]
click at [502, 72] on div "All Problem Areas (64)" at bounding box center [492, 67] width 62 height 9
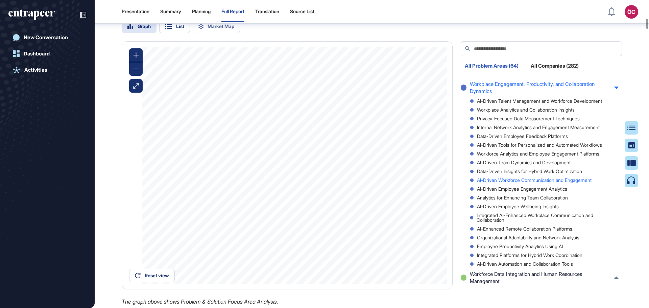
click at [497, 183] on div "AI-Driven Workforce Communication and Engagement" at bounding box center [544, 180] width 148 height 5
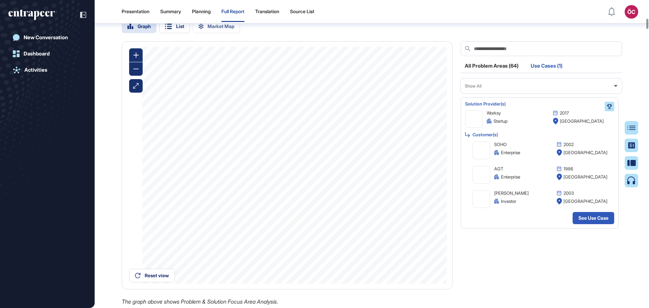
scroll to position [0, 0]
click at [484, 72] on div "All Problem Areas (64)" at bounding box center [492, 67] width 62 height 9
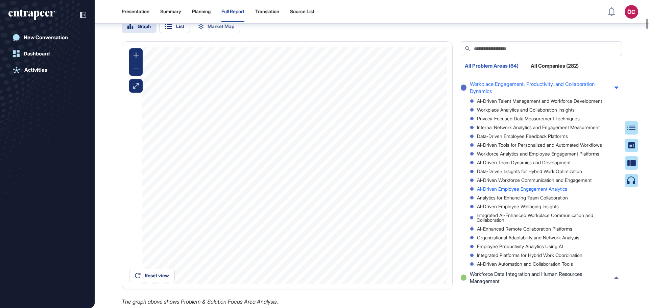
click at [497, 191] on div "AI-Driven Employee Engagement Analytics" at bounding box center [544, 189] width 148 height 5
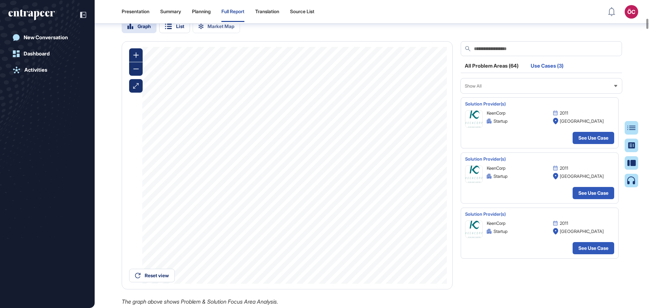
click at [493, 72] on div "All Problem Areas (64)" at bounding box center [492, 67] width 62 height 9
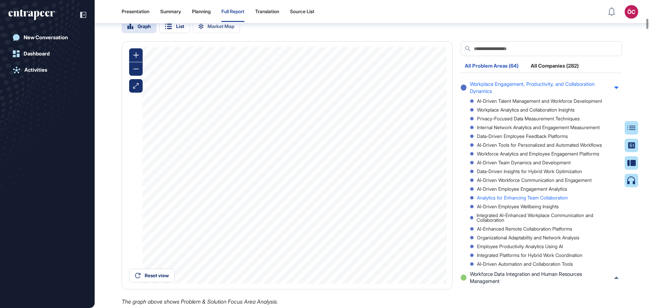
click at [503, 200] on div "Analytics for Enhancing Team Collaboration" at bounding box center [544, 197] width 148 height 5
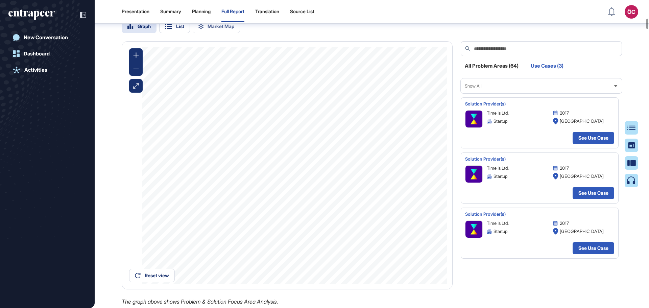
click at [487, 72] on div "All Problem Areas (64)" at bounding box center [492, 67] width 62 height 9
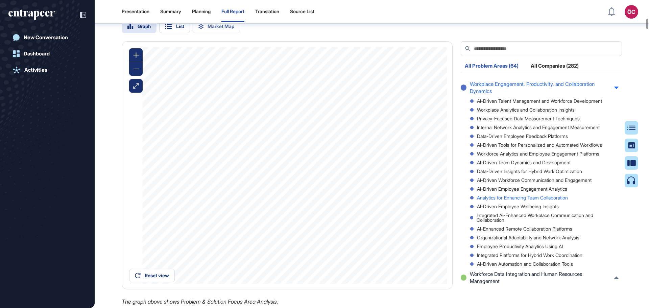
click at [502, 200] on div "Analytics for Enhancing Team Collaboration" at bounding box center [544, 197] width 148 height 5
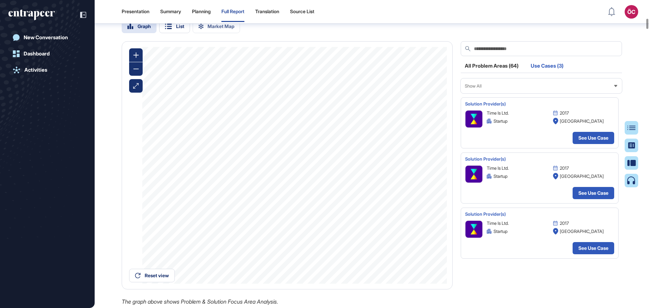
click at [484, 72] on div "All Problem Areas (64)" at bounding box center [492, 67] width 62 height 9
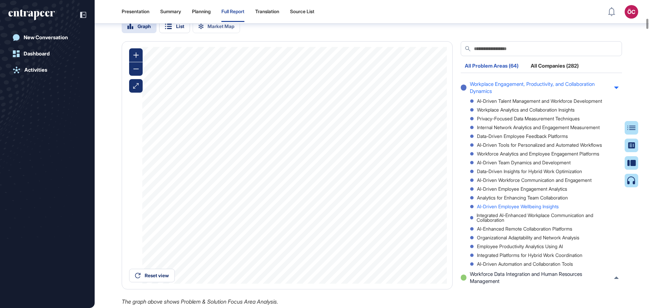
click at [513, 209] on div "AI-Driven Employee Wellbeing Insights" at bounding box center [544, 206] width 148 height 5
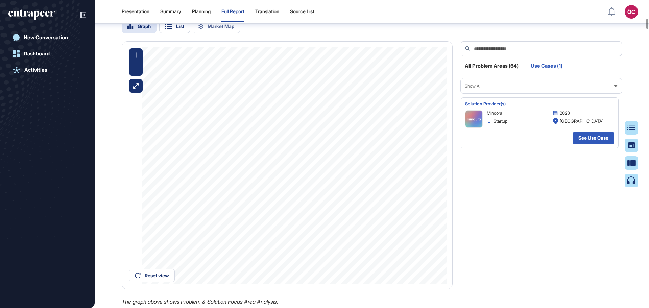
click at [499, 72] on div "All Problem Areas (64)" at bounding box center [492, 67] width 62 height 9
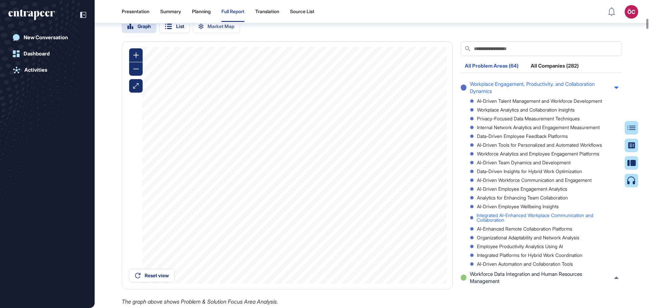
click at [534, 222] on div "Integrated AI-Enhanced Workplace Communication and Collaboration" at bounding box center [544, 217] width 148 height 9
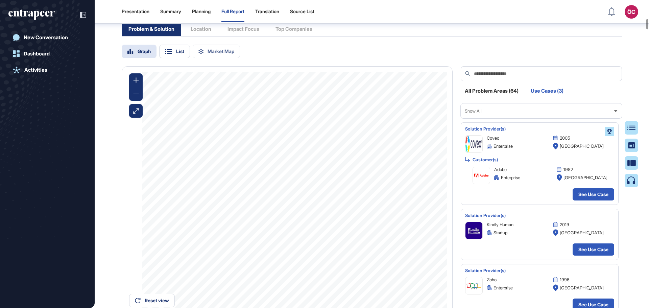
scroll to position [2302, 0]
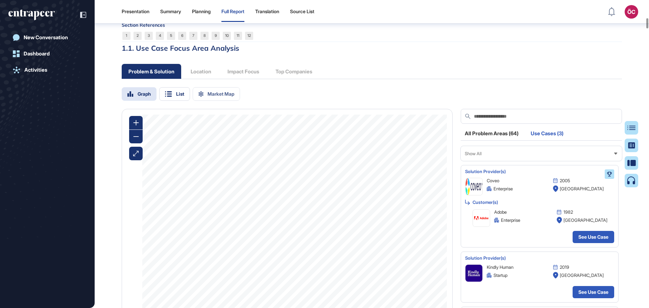
click at [493, 140] on div "All Problem Areas (64)" at bounding box center [492, 135] width 62 height 9
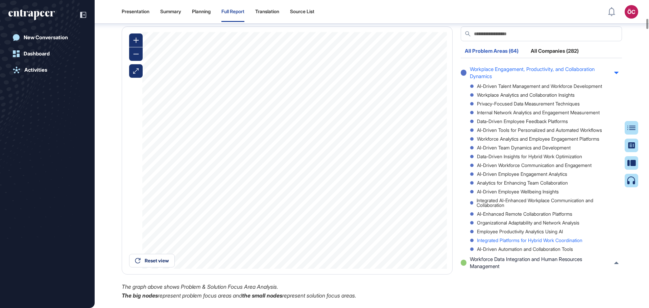
scroll to position [2404, 0]
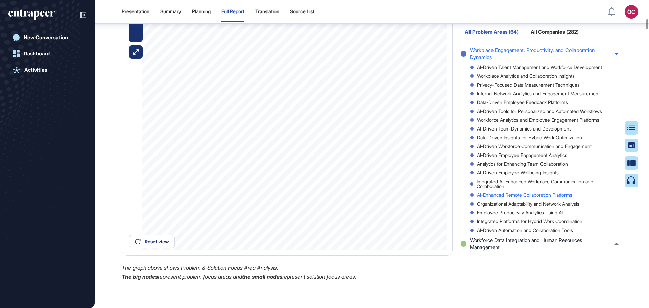
click at [521, 197] on div "AI-Enhanced Remote Collaboration Platforms" at bounding box center [544, 195] width 148 height 5
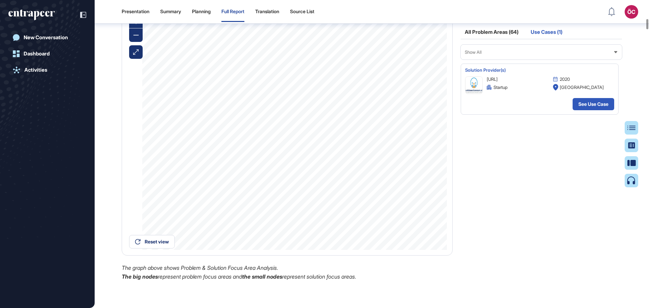
click at [487, 39] on div "All Problem Areas (64)" at bounding box center [492, 33] width 62 height 9
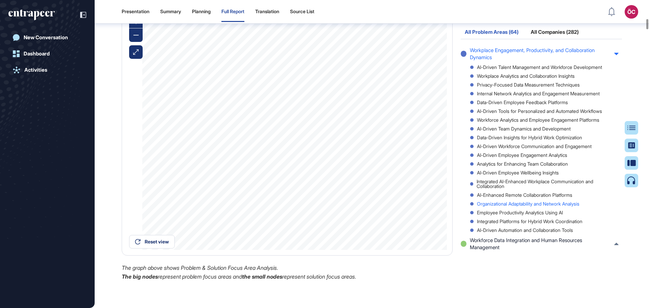
click at [504, 206] on div "Organizational Adaptability and Network Analysis" at bounding box center [544, 204] width 148 height 5
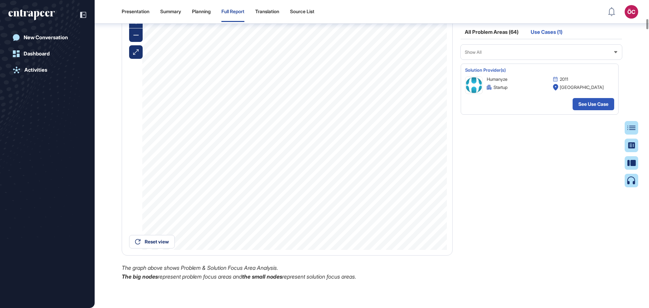
click at [481, 39] on div "All Problem Areas (64)" at bounding box center [492, 33] width 62 height 9
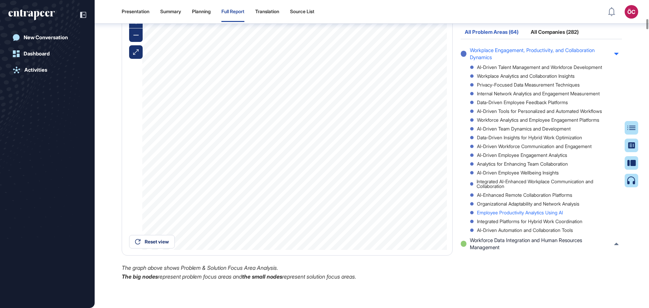
click at [512, 215] on div "Employee Productivity Analytics Using AI" at bounding box center [544, 212] width 148 height 5
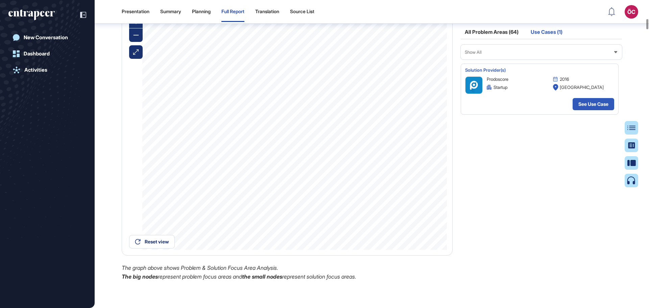
click at [481, 39] on div "All Problem Areas (64)" at bounding box center [492, 33] width 62 height 9
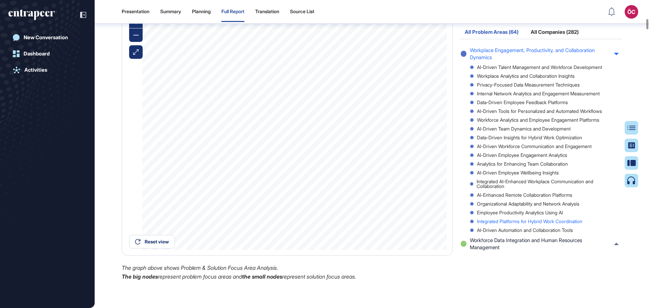
click at [516, 224] on div "Integrated Platforms for Hybrid Work Coordination" at bounding box center [544, 221] width 148 height 5
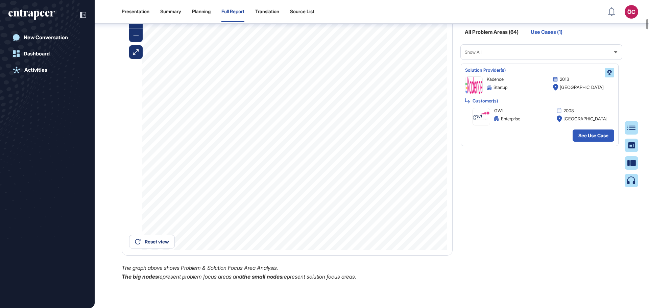
click at [486, 39] on div "All Problem Areas (64)" at bounding box center [492, 33] width 62 height 9
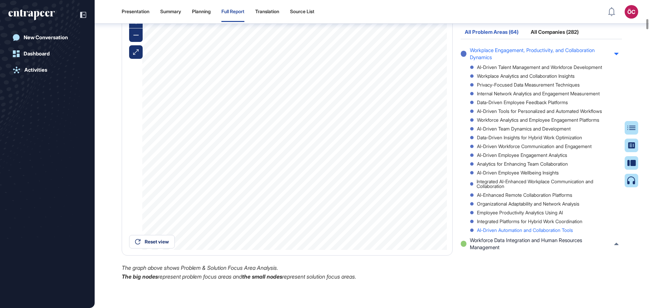
click at [506, 233] on div "AI-Driven Automation and Collaboration Tools" at bounding box center [544, 230] width 148 height 5
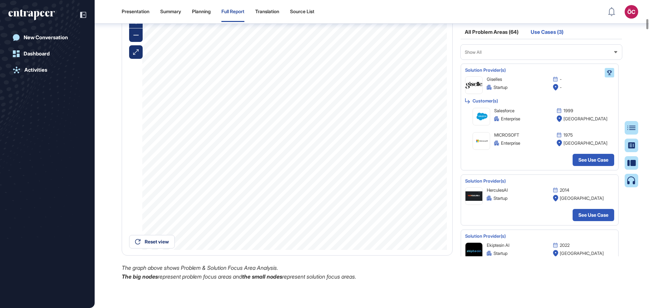
click at [482, 39] on div "All Problem Areas (64)" at bounding box center [492, 33] width 62 height 9
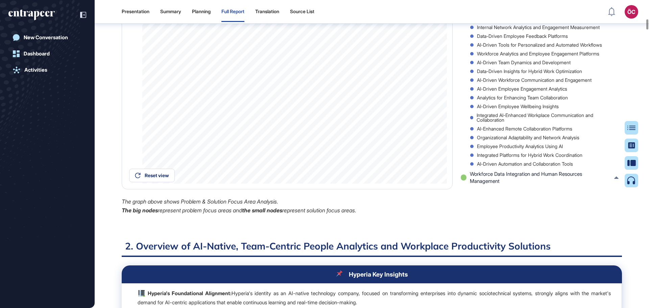
scroll to position [2471, 0]
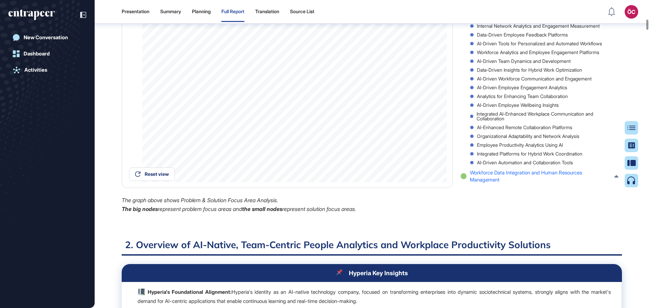
click at [508, 183] on span "Workforce Data Integration and Human Resources Management" at bounding box center [540, 176] width 141 height 14
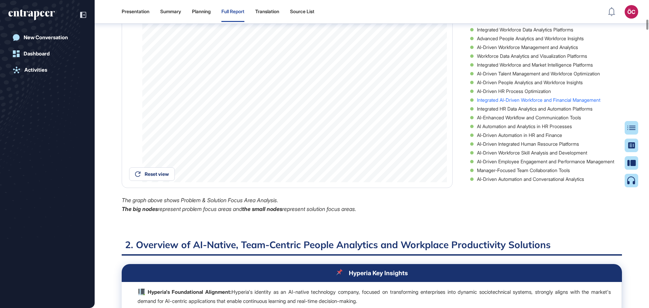
scroll to position [27, 0]
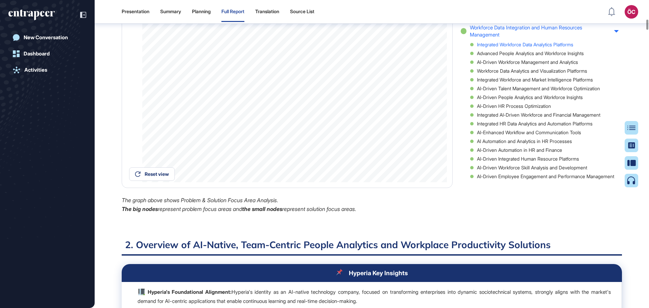
click at [499, 47] on div "Integrated Workforce Data Analytics Platforms" at bounding box center [544, 44] width 148 height 5
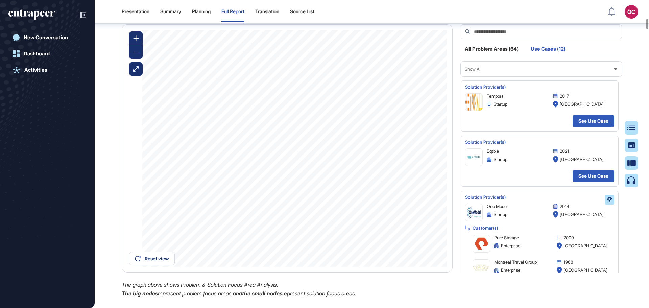
scroll to position [2336, 0]
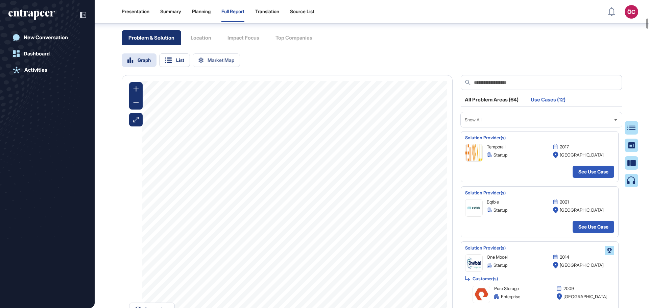
click at [491, 106] on div "All Problem Areas (64)" at bounding box center [492, 101] width 62 height 9
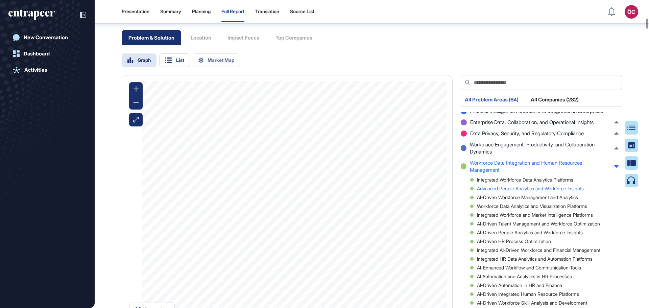
click at [519, 191] on div "Advanced People Analytics and Workforce Insights" at bounding box center [544, 188] width 148 height 5
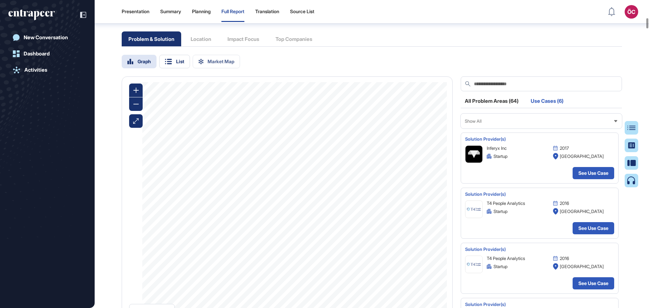
scroll to position [2302, 0]
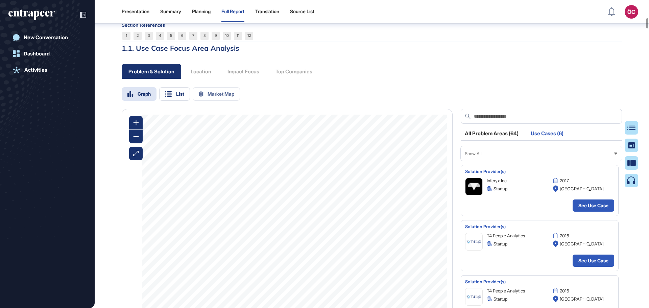
click at [505, 140] on div "All Problem Areas (64)" at bounding box center [492, 135] width 62 height 9
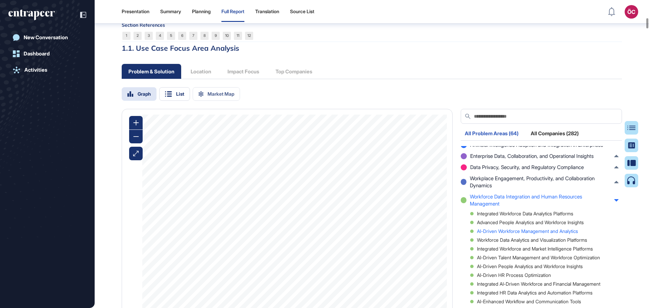
click at [511, 234] on div "AI-Driven Workforce Management and Analytics" at bounding box center [544, 231] width 148 height 5
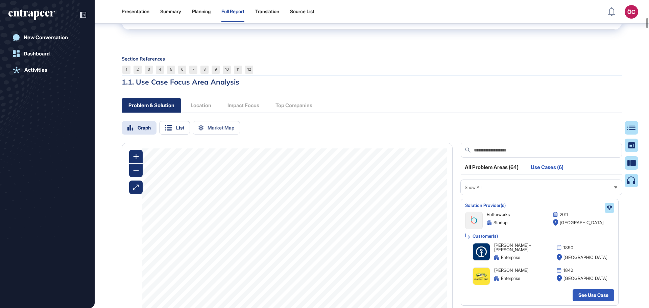
scroll to position [2235, 0]
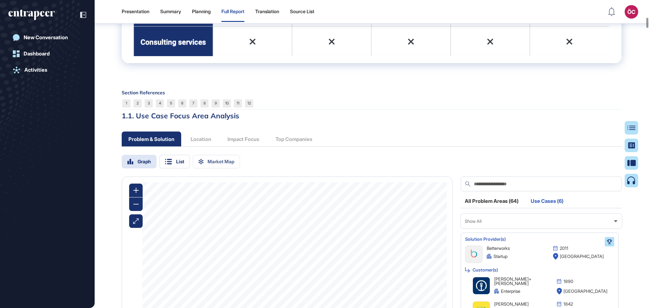
click at [506, 208] on div "All Problem Areas (64)" at bounding box center [492, 202] width 62 height 9
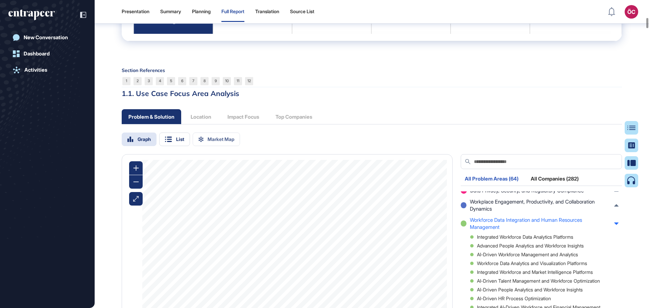
scroll to position [2269, 0]
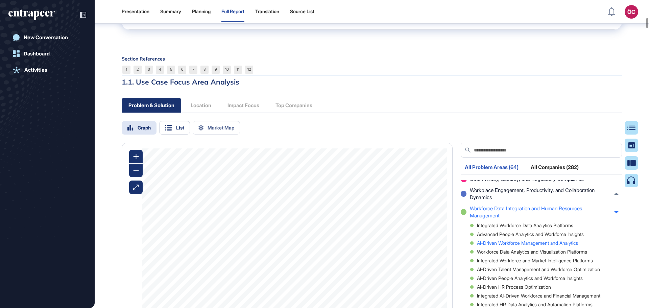
click at [520, 245] on div "AI-Driven Workforce Management and Analytics" at bounding box center [544, 243] width 148 height 5
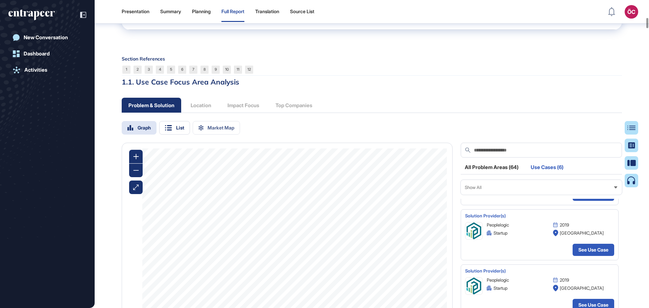
scroll to position [101, 0]
click at [481, 174] on div "All Problem Areas (64)" at bounding box center [492, 169] width 62 height 9
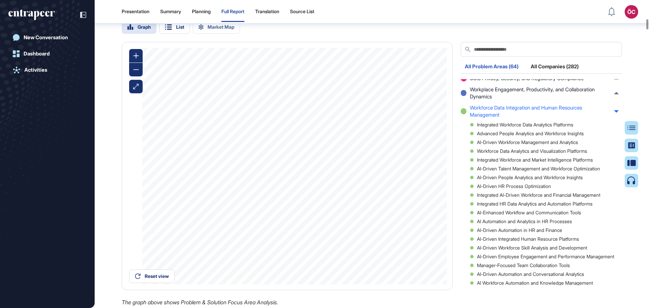
scroll to position [2438, 0]
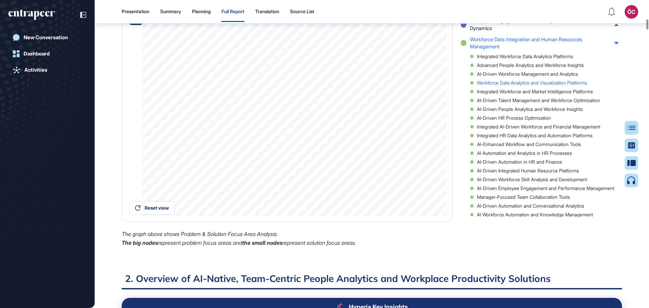
click at [523, 85] on div "Workforce Data Analytics and Visualization Platforms" at bounding box center [544, 82] width 148 height 5
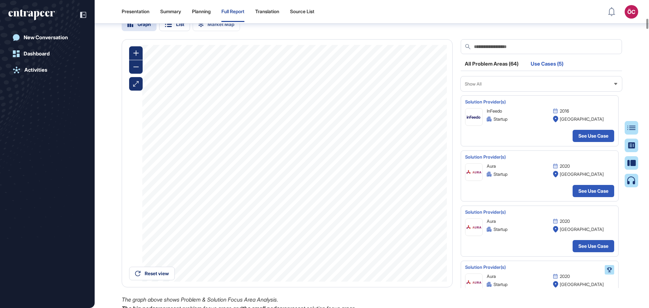
scroll to position [2370, 0]
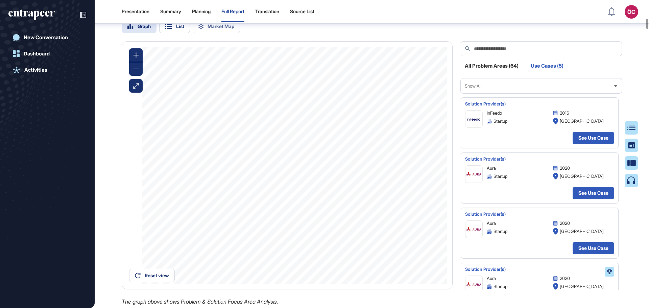
click at [514, 72] on div "All Problem Areas (64)" at bounding box center [492, 67] width 62 height 9
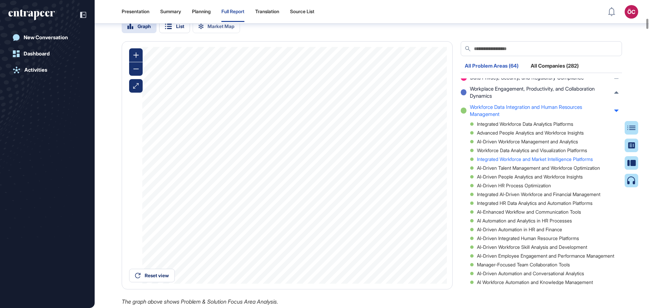
click at [521, 162] on div "Integrated Workforce and Market Intelligence Platforms" at bounding box center [544, 159] width 148 height 5
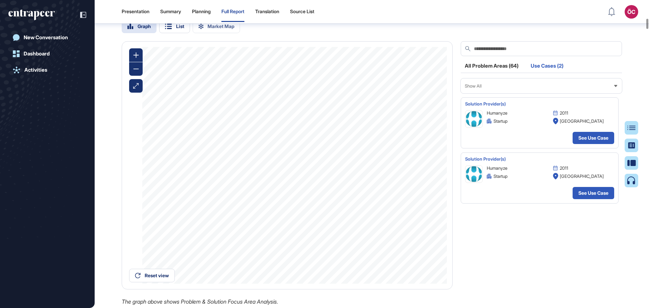
click at [493, 72] on div "All Problem Areas (64)" at bounding box center [492, 67] width 62 height 9
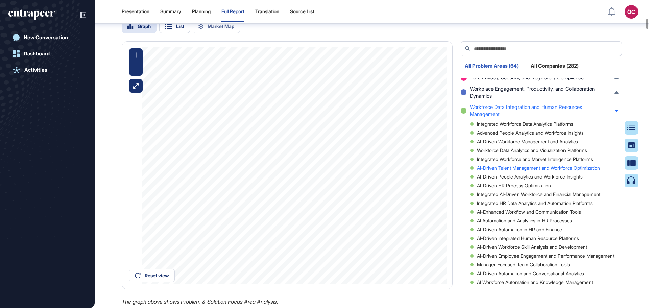
click at [524, 170] on div "AI-Driven Talent Management and Workforce Optimization" at bounding box center [544, 168] width 148 height 5
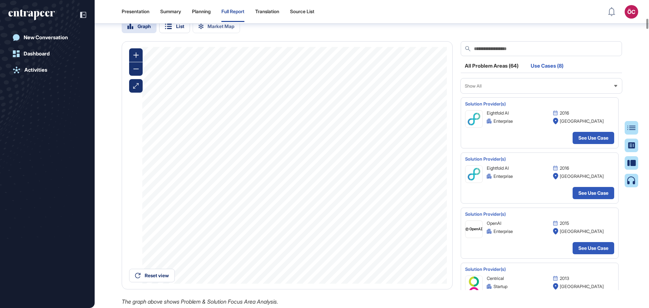
click at [497, 72] on div "All Problem Areas (64)" at bounding box center [492, 67] width 62 height 9
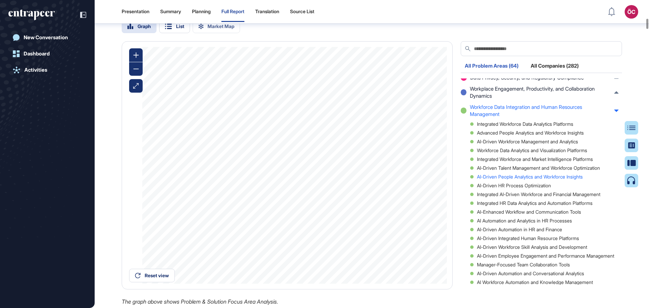
click at [513, 179] on div "AI-Driven People Analytics and Workforce Insights" at bounding box center [544, 176] width 148 height 5
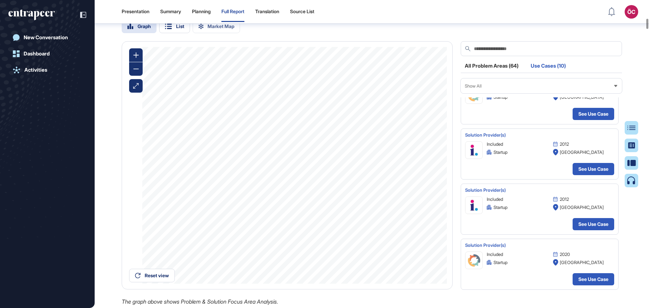
scroll to position [0, 0]
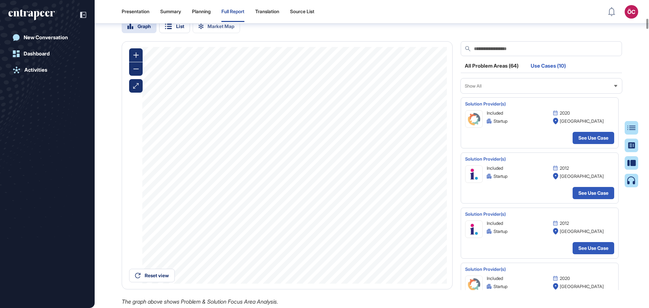
click at [499, 72] on div "All Problem Areas (64)" at bounding box center [492, 67] width 62 height 9
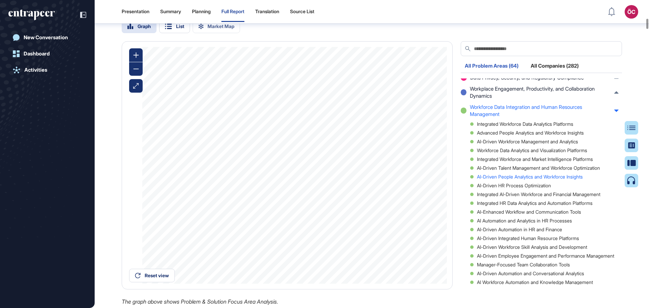
click at [545, 179] on div "AI-Driven People Analytics and Workforce Insights" at bounding box center [544, 176] width 148 height 5
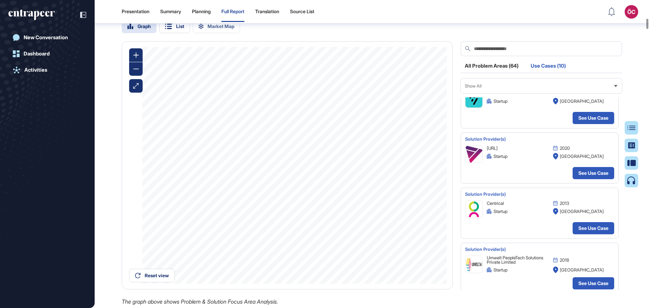
scroll to position [354, 0]
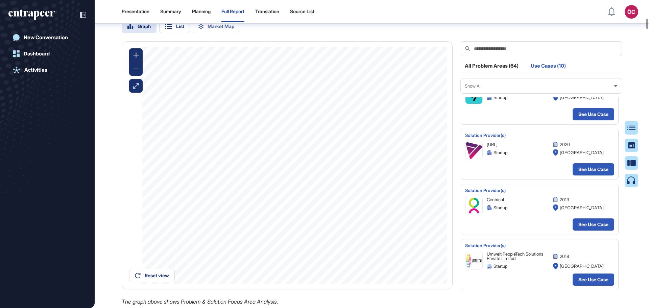
click at [497, 72] on div "All Problem Areas (64)" at bounding box center [492, 67] width 62 height 9
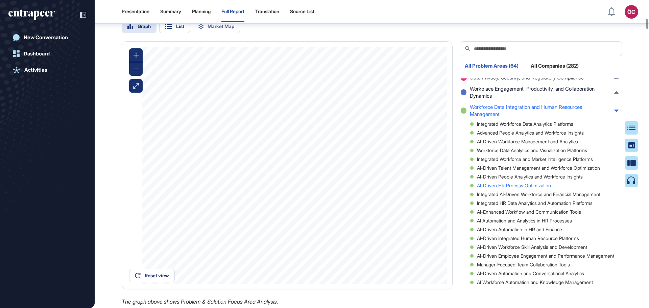
click at [507, 188] on div "AI-Driven HR Process Optimization" at bounding box center [544, 185] width 148 height 5
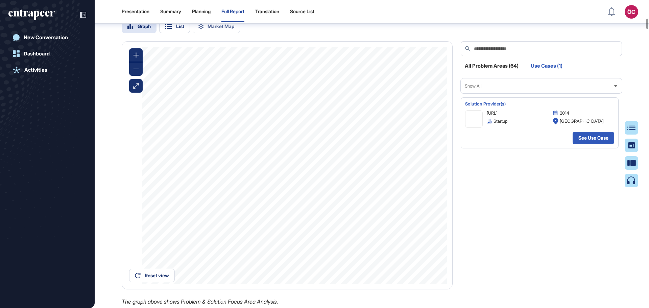
scroll to position [0, 0]
click at [499, 72] on div "All Problem Areas (64)" at bounding box center [492, 67] width 62 height 9
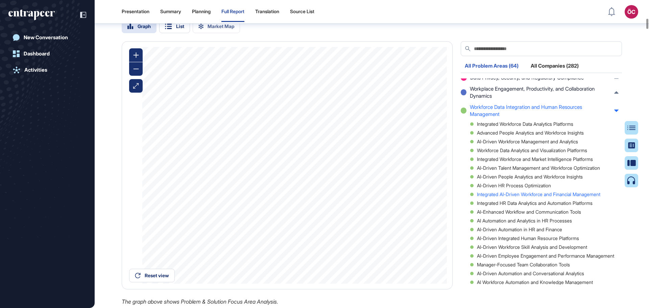
click at [504, 197] on div "Integrated AI-Driven Workforce and Financial Management" at bounding box center [544, 194] width 148 height 5
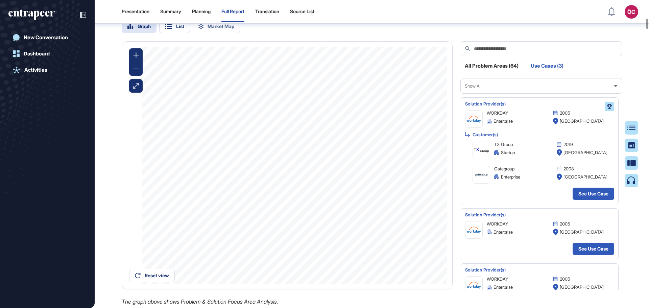
click at [499, 72] on div "All Problem Areas (64)" at bounding box center [492, 67] width 62 height 9
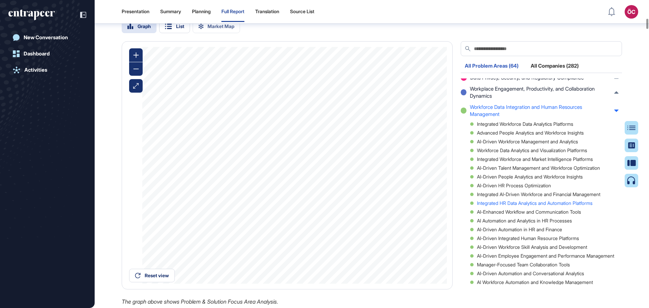
click at [530, 206] on div "Integrated HR Data Analytics and Automation Platforms" at bounding box center [544, 203] width 148 height 5
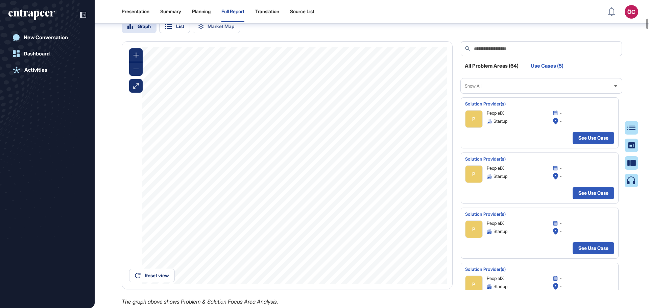
click at [506, 72] on div "All Problem Areas (64)" at bounding box center [492, 67] width 62 height 9
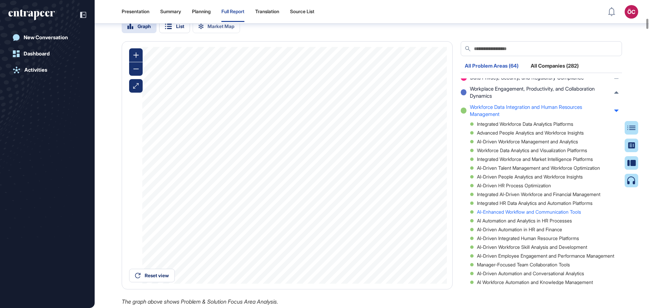
click at [535, 214] on div "AI-Enhanced Workflow and Communication Tools" at bounding box center [544, 212] width 148 height 5
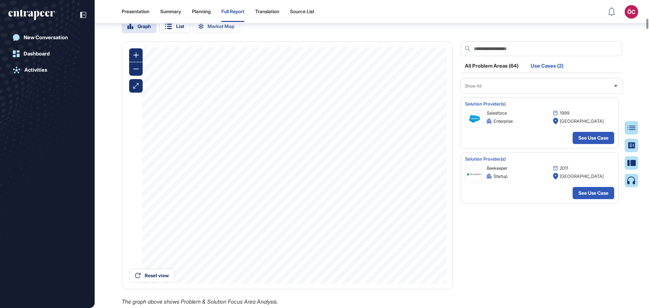
click at [494, 72] on div "All Problem Areas (64)" at bounding box center [492, 67] width 62 height 9
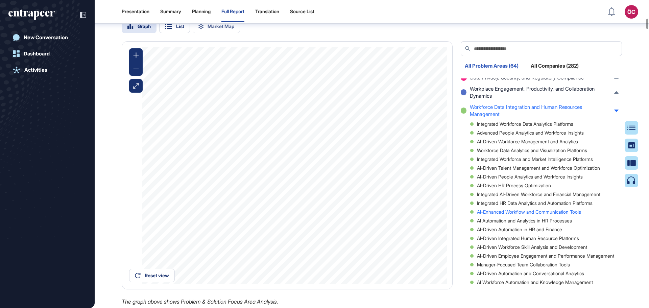
click at [538, 214] on div "AI-Enhanced Workflow and Communication Tools" at bounding box center [544, 212] width 148 height 5
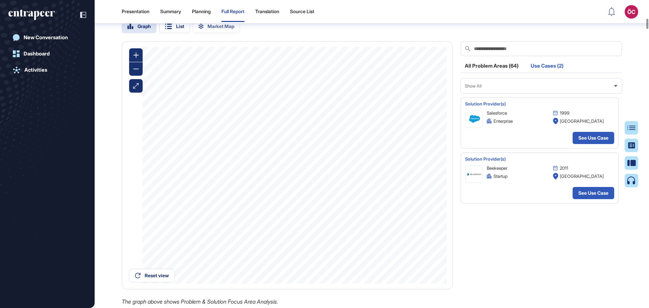
click at [493, 72] on div "All Problem Areas (64)" at bounding box center [492, 67] width 62 height 9
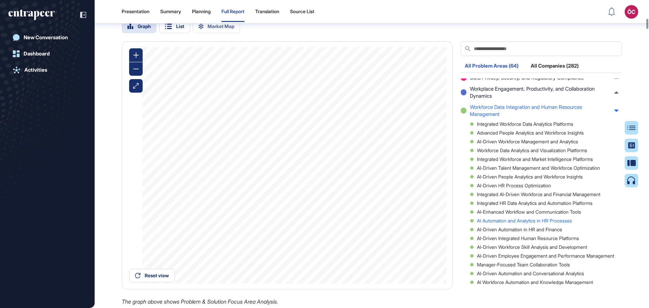
click at [542, 223] on div "AI Automation and Analytics in HR Processes" at bounding box center [544, 220] width 148 height 5
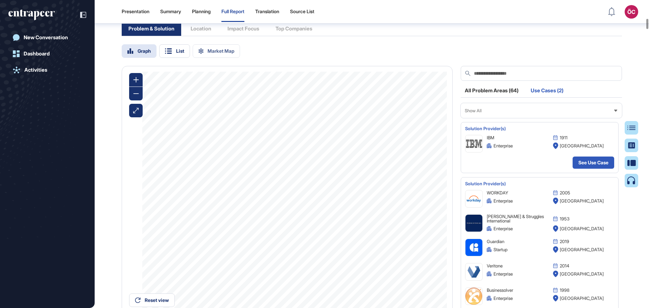
scroll to position [2336, 0]
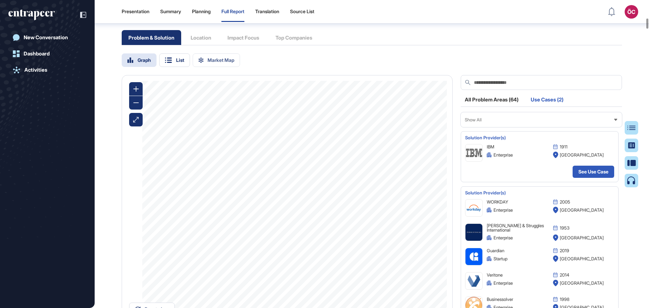
click at [498, 106] on div "All Problem Areas (64)" at bounding box center [492, 101] width 62 height 9
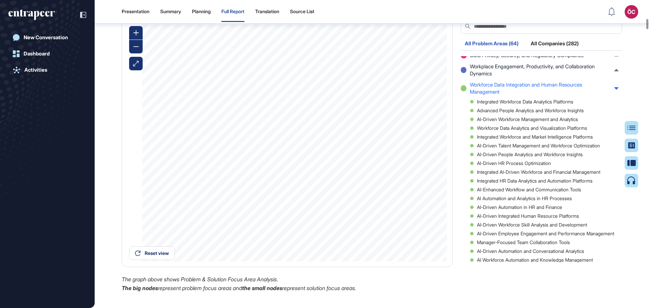
scroll to position [2404, 0]
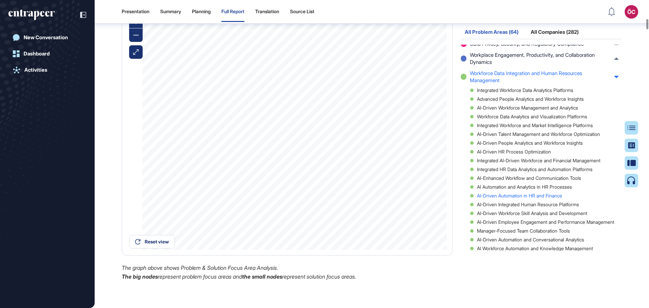
click at [537, 198] on div "AI-Driven Automation in HR and Finance" at bounding box center [544, 195] width 148 height 5
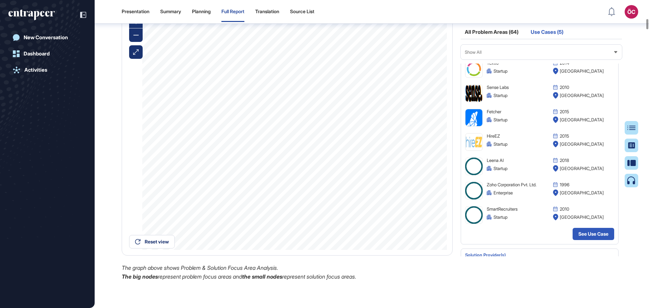
scroll to position [270, 0]
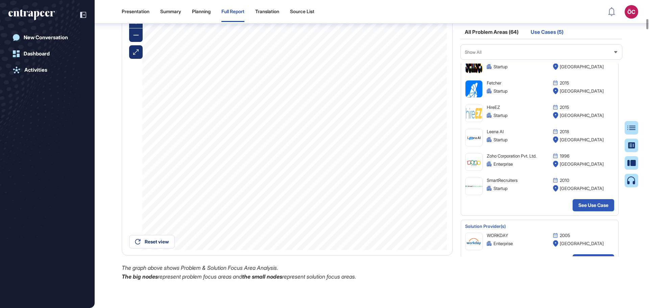
click at [485, 39] on div "All Problem Areas (64)" at bounding box center [492, 33] width 62 height 9
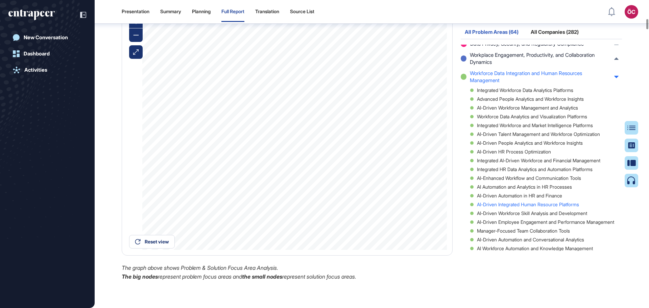
click at [538, 207] on div "AI-Driven Integrated Human Resource Platforms" at bounding box center [544, 204] width 148 height 5
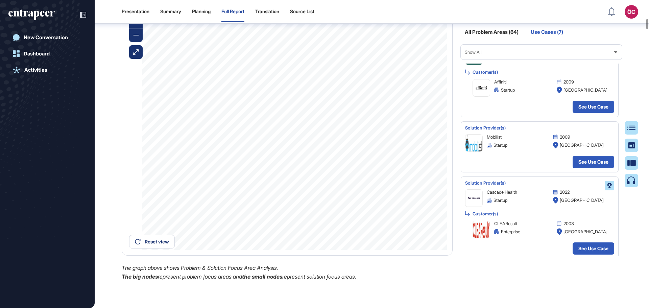
scroll to position [2370, 0]
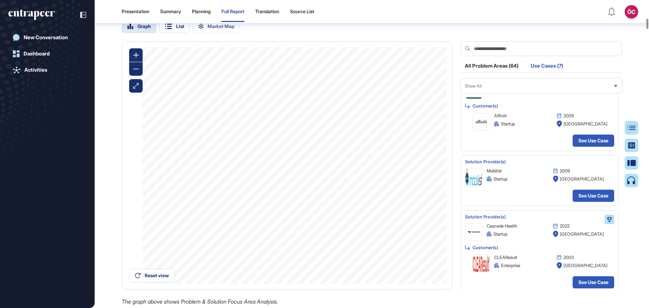
click at [485, 72] on div "All Problem Areas (64)" at bounding box center [492, 67] width 62 height 9
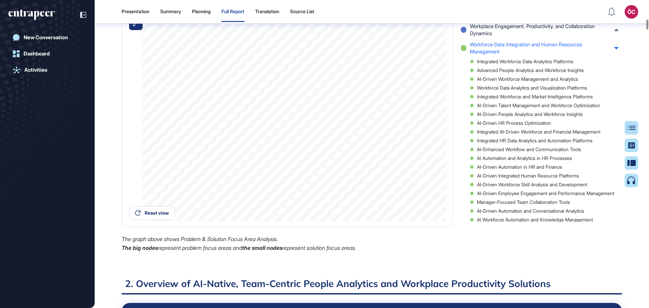
scroll to position [2471, 0]
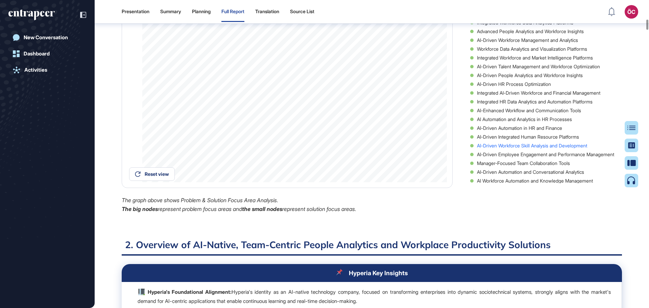
click at [530, 148] on div "AI-Driven Workforce Skill Analysis and Development" at bounding box center [544, 145] width 148 height 5
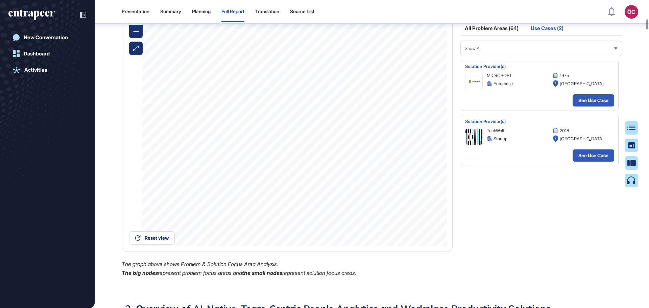
scroll to position [2404, 0]
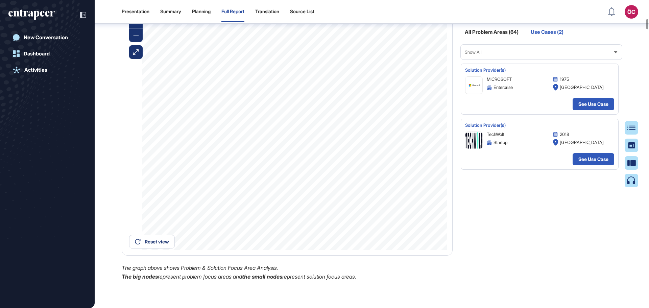
click at [493, 39] on div "All Problem Areas (64)" at bounding box center [492, 33] width 62 height 9
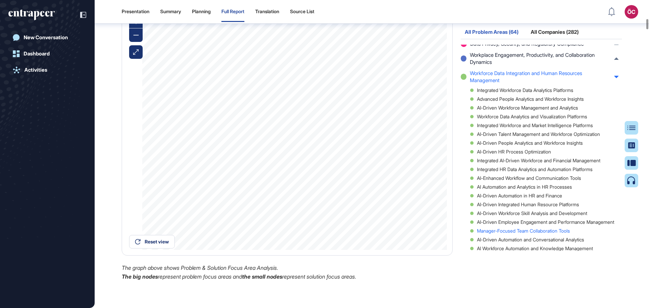
click at [539, 233] on div "Manager-Focused Team Collaboration Tools" at bounding box center [544, 231] width 148 height 5
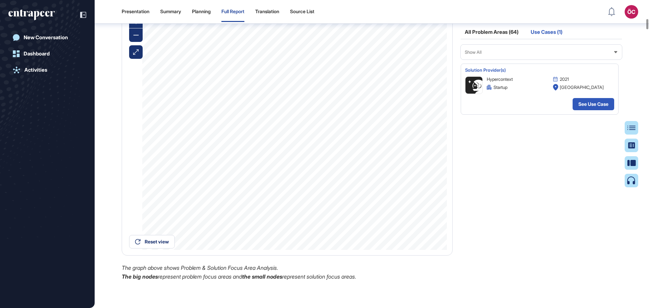
click at [496, 39] on div "All Problem Areas (64)" at bounding box center [492, 33] width 62 height 9
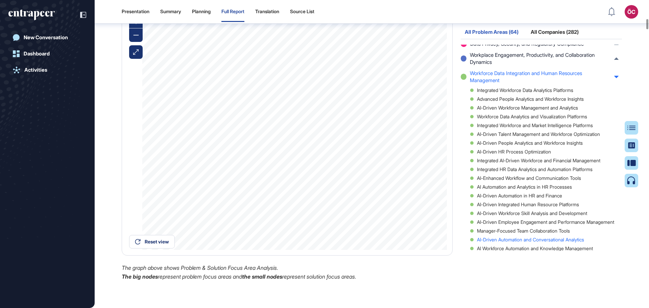
click at [531, 242] on div "AI-Driven Automation and Conversational Analytics" at bounding box center [544, 239] width 148 height 5
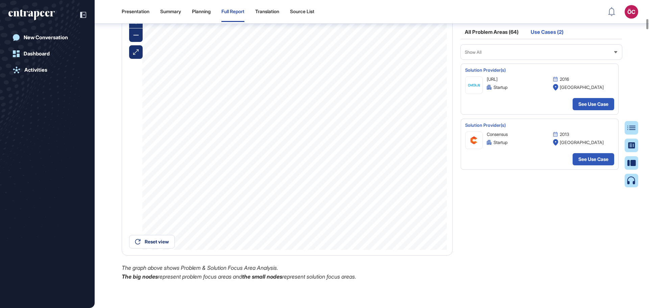
click at [494, 39] on div "All Problem Areas (64)" at bounding box center [492, 33] width 62 height 9
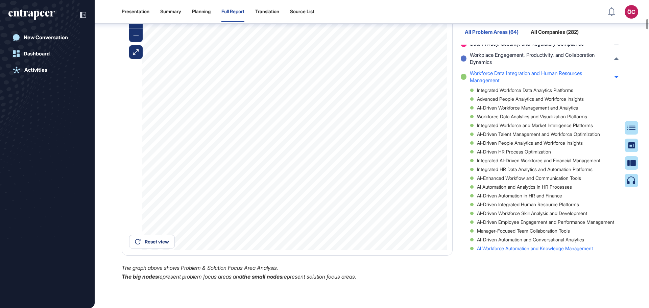
click at [521, 251] on div "AI Workforce Automation and Knowledge Management" at bounding box center [544, 248] width 148 height 5
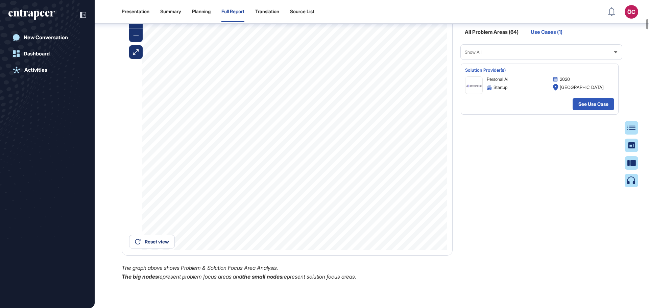
click at [493, 39] on div "All Problem Areas (64)" at bounding box center [492, 33] width 62 height 9
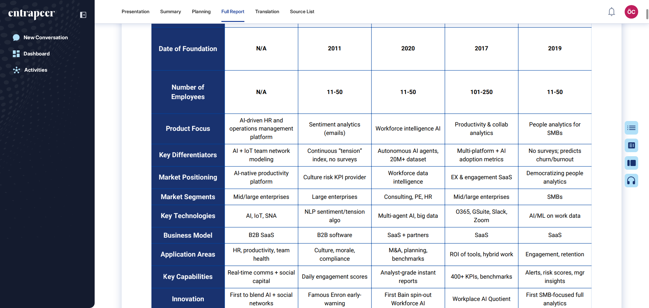
scroll to position [1085, 0]
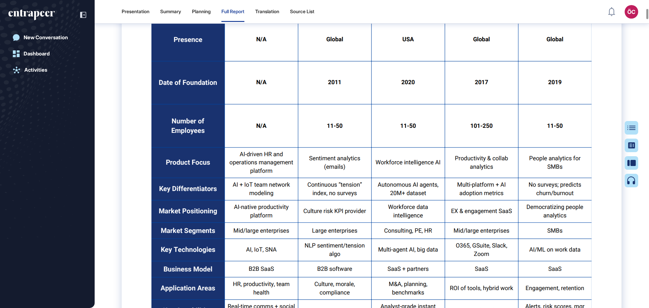
drag, startPoint x: 329, startPoint y: 165, endPoint x: 313, endPoint y: 177, distance: 19.9
click at [313, 177] on img at bounding box center [371, 154] width 441 height 429
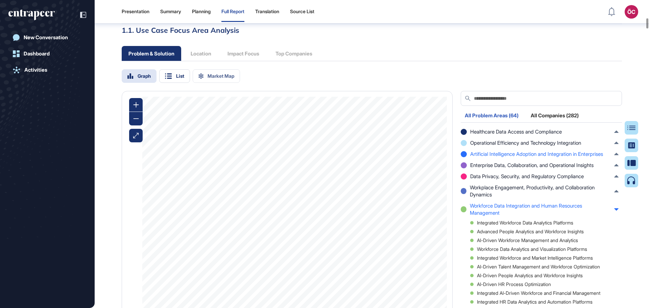
scroll to position [2287, 0]
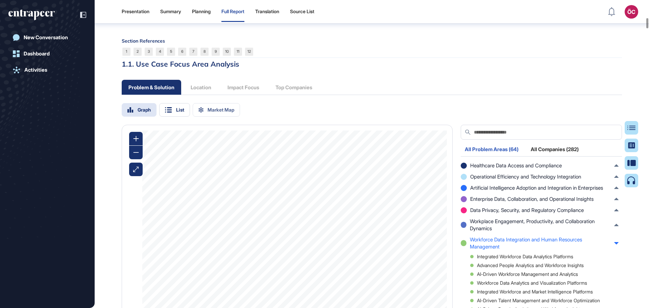
click at [503, 156] on div "All Problem Areas (64)" at bounding box center [492, 151] width 62 height 9
click at [499, 156] on div "All Problem Areas (64)" at bounding box center [492, 151] width 62 height 9
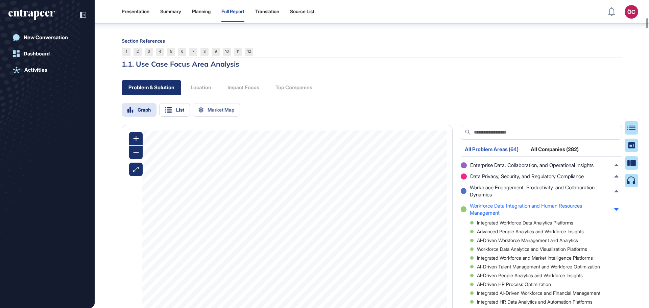
click at [483, 216] on span "Workforce Data Integration and Human Resources Management" at bounding box center [540, 209] width 141 height 14
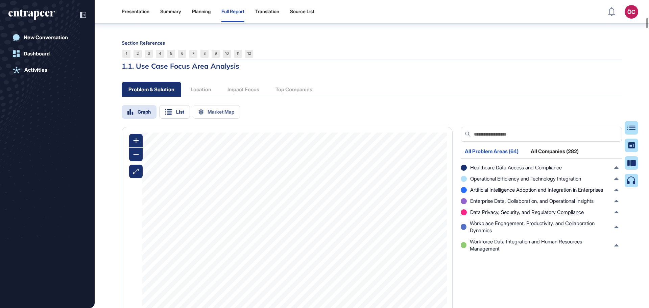
scroll to position [2287, 0]
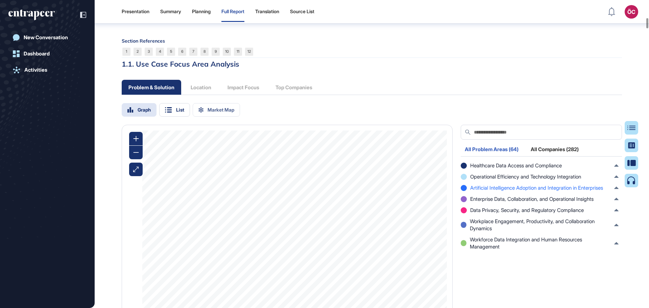
click at [496, 191] on span "Artificial Intelligence Adoption and Integration in Enterprises" at bounding box center [536, 187] width 133 height 7
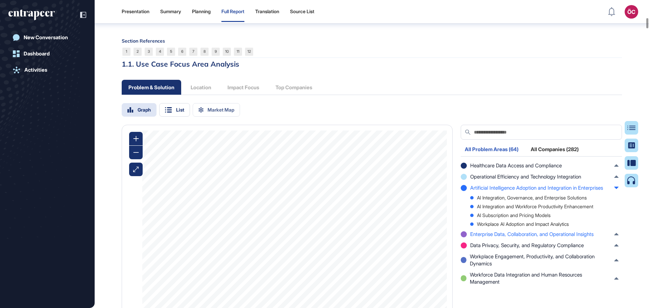
click at [515, 238] on span "Enterprise Data, Collaboration, and Operational Insights" at bounding box center [531, 234] width 123 height 7
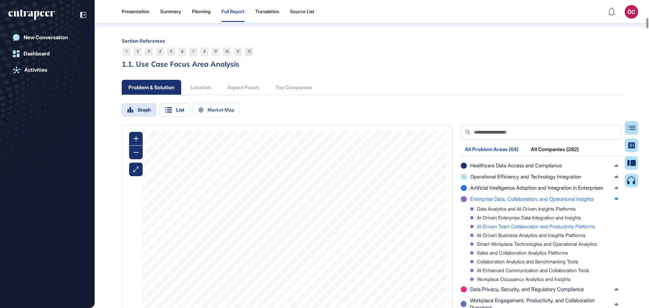
click at [512, 229] on div "AI-Driven Team Collaboration and Productivity Platforms" at bounding box center [544, 226] width 148 height 5
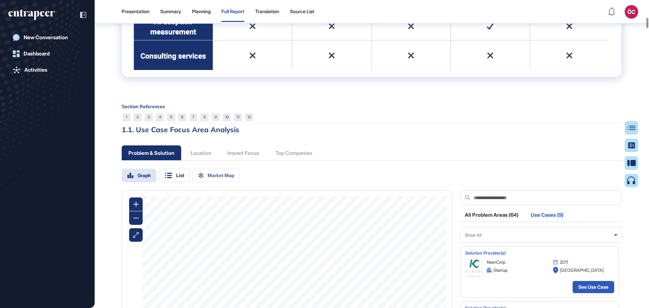
scroll to position [2219, 0]
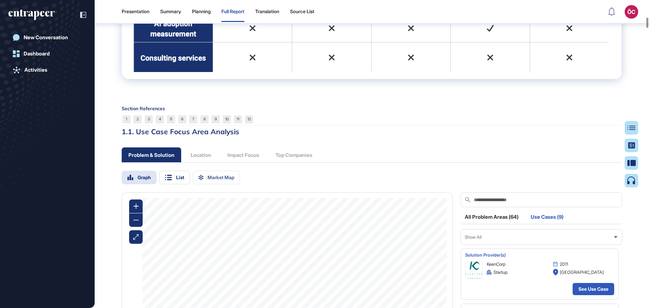
click at [494, 223] on div "All Problem Areas (64)" at bounding box center [492, 218] width 62 height 9
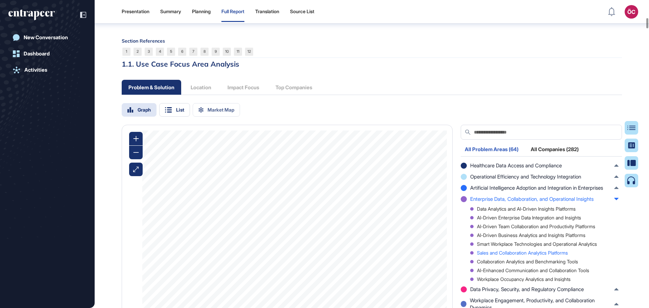
scroll to position [2320, 0]
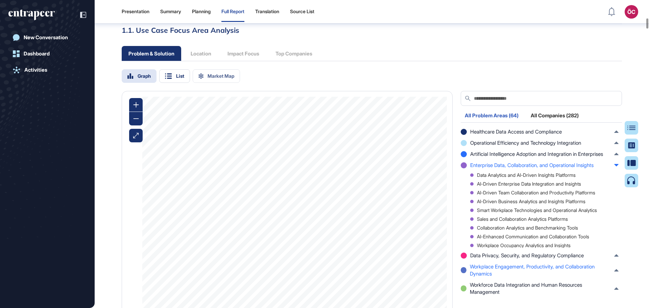
click at [519, 277] on span "Workplace Engagement, Productivity, and Collaboration Dynamics" at bounding box center [540, 270] width 141 height 14
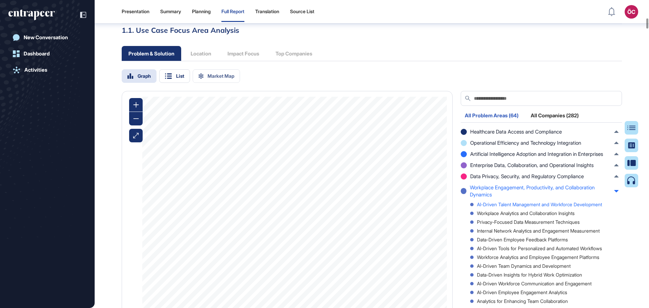
click at [522, 207] on div "AI-Driven Talent Management and Workforce Development" at bounding box center [544, 204] width 148 height 5
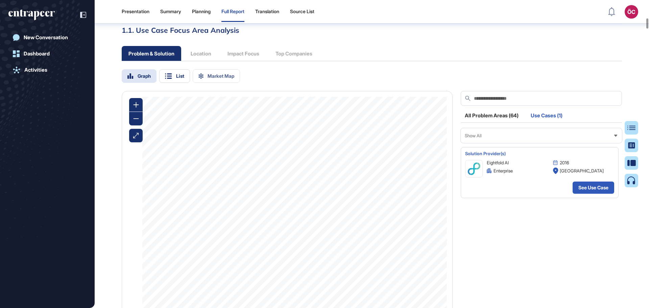
click at [498, 122] on div "All Problem Areas (64)" at bounding box center [492, 117] width 62 height 9
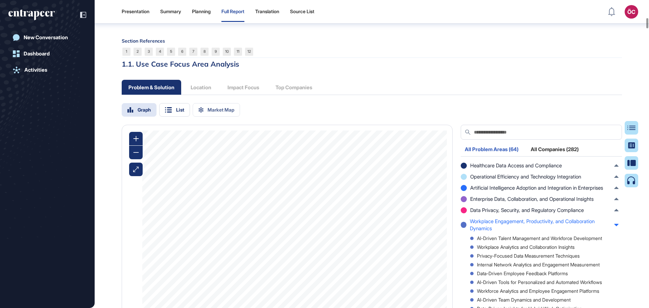
scroll to position [2253, 0]
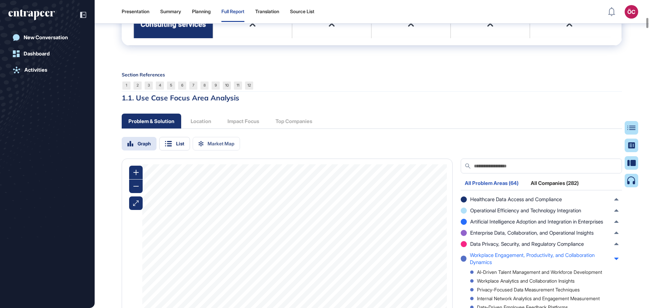
click at [495, 266] on span "Workplace Engagement, Productivity, and Collaboration Dynamics" at bounding box center [540, 259] width 141 height 14
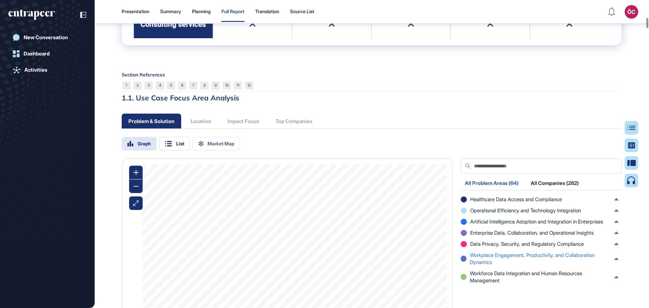
click at [495, 266] on span "Workplace Engagement, Productivity, and Collaboration Dynamics" at bounding box center [540, 259] width 141 height 14
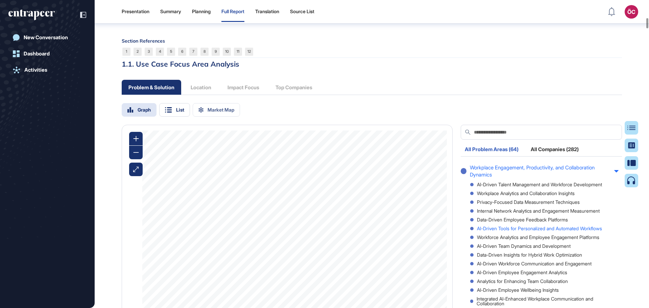
scroll to position [2320, 0]
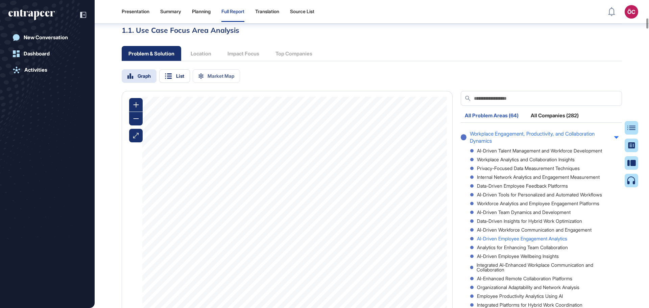
click at [507, 241] on div "AI-Driven Employee Engagement Analytics" at bounding box center [544, 238] width 148 height 5
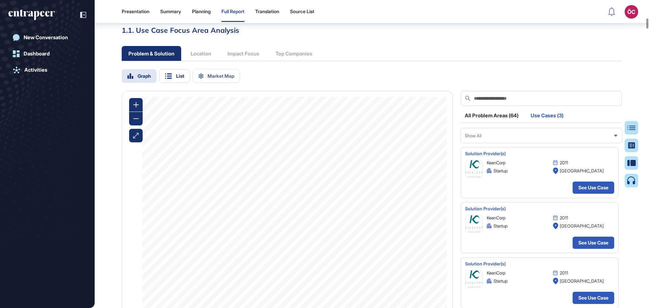
click at [487, 122] on div "All Problem Areas (64)" at bounding box center [492, 117] width 62 height 9
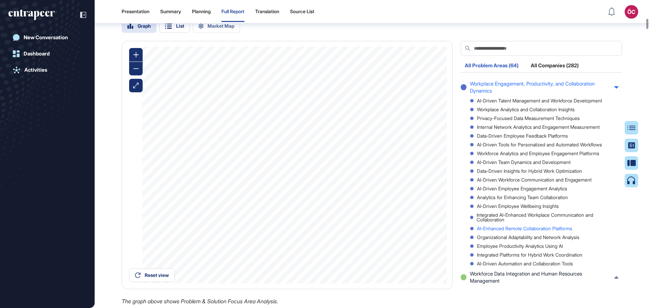
scroll to position [2388, 0]
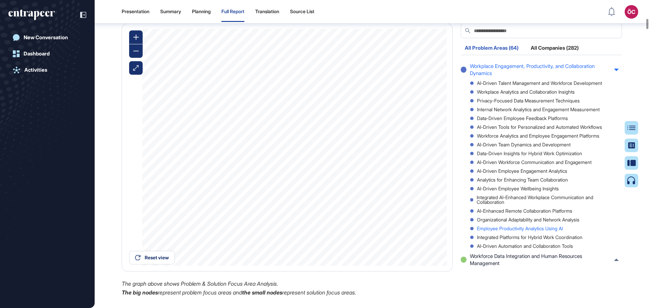
click at [508, 231] on div "Employee Productivity Analytics Using AI" at bounding box center [544, 228] width 148 height 5
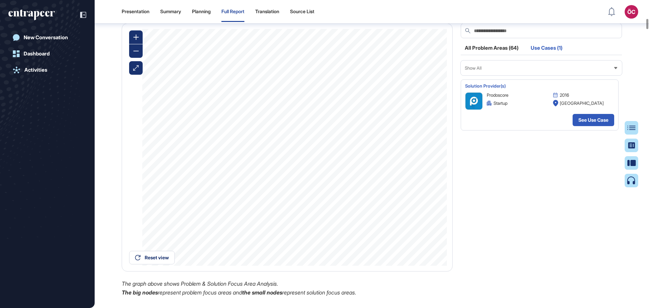
click at [492, 54] on div "All Problem Areas (64)" at bounding box center [492, 49] width 62 height 9
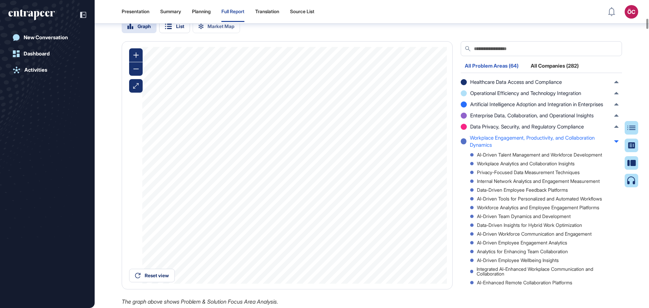
scroll to position [2354, 0]
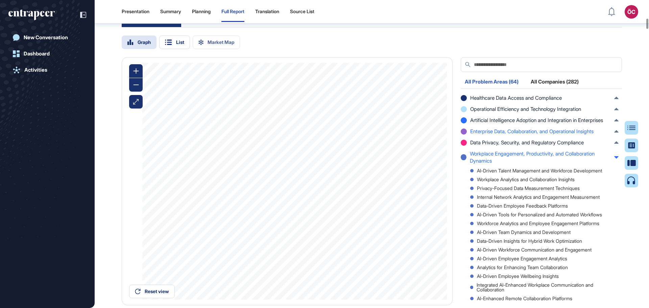
click at [501, 135] on span "Enterprise Data, Collaboration, and Operational Insights" at bounding box center [531, 131] width 123 height 7
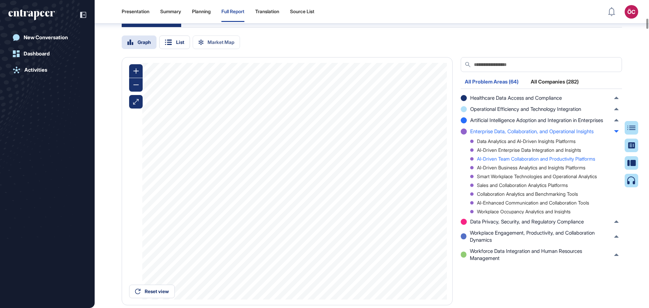
click at [501, 161] on div "AI-Driven Team Collaboration and Productivity Platforms" at bounding box center [544, 159] width 148 height 5
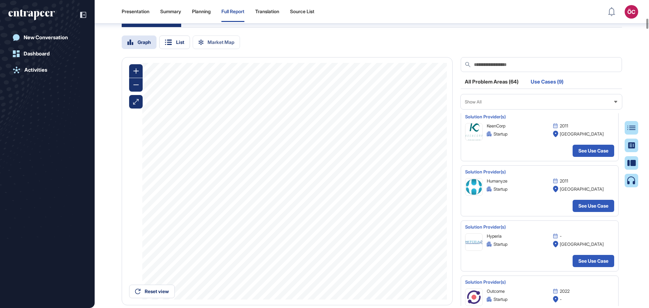
scroll to position [0, 0]
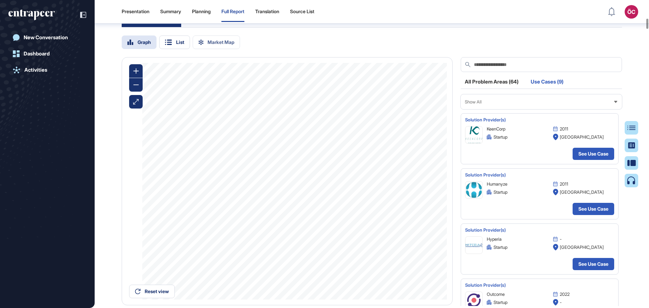
click at [489, 88] on div "All Problem Areas (64)" at bounding box center [492, 83] width 62 height 9
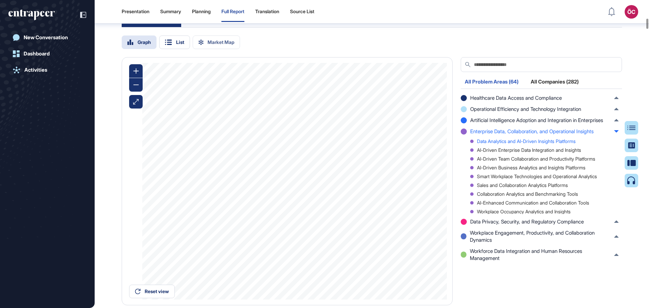
click at [509, 144] on div "Data Analytics and AI-Driven Insights Platforms" at bounding box center [544, 141] width 148 height 5
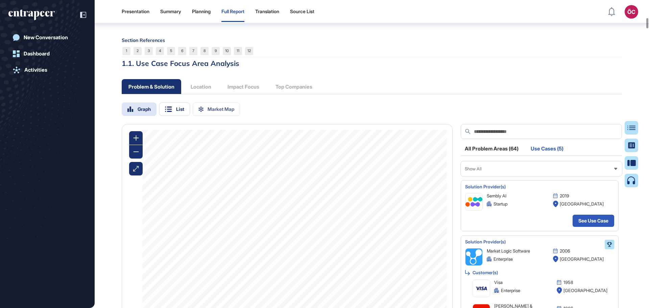
scroll to position [2287, 0]
click at [495, 140] on input "text" at bounding box center [545, 132] width 144 height 15
click at [474, 140] on input "*********" at bounding box center [542, 132] width 138 height 15
click at [483, 140] on input "*********" at bounding box center [542, 132] width 138 height 15
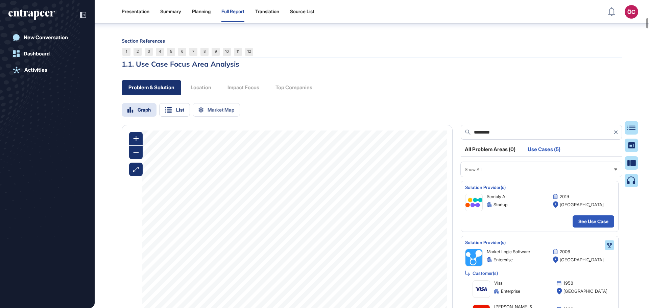
click at [483, 140] on input "*********" at bounding box center [542, 132] width 138 height 15
click at [497, 140] on input "*********" at bounding box center [542, 132] width 138 height 15
type input "*"
click at [494, 176] on div "Show All" at bounding box center [541, 169] width 161 height 13
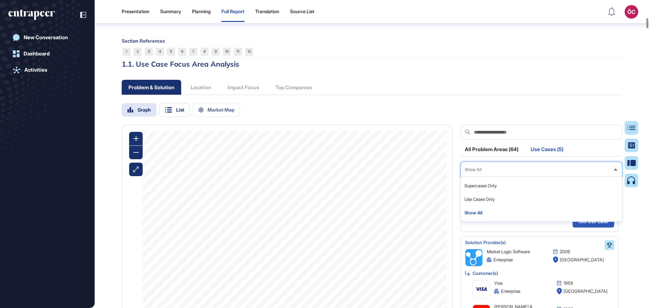
click at [451, 117] on div "Problem & Solution Location Impact Focus Top Companies Graph List Market Map Re…" at bounding box center [372, 239] width 500 height 318
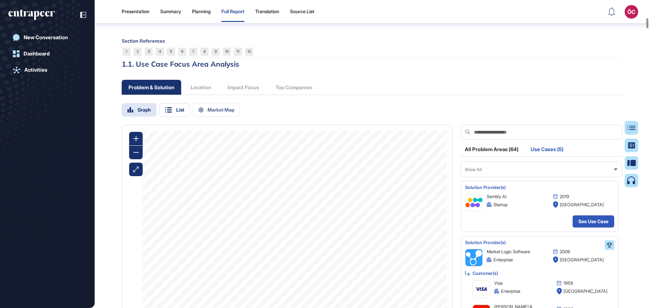
click at [484, 156] on div "All Problem Areas (64)" at bounding box center [492, 151] width 62 height 9
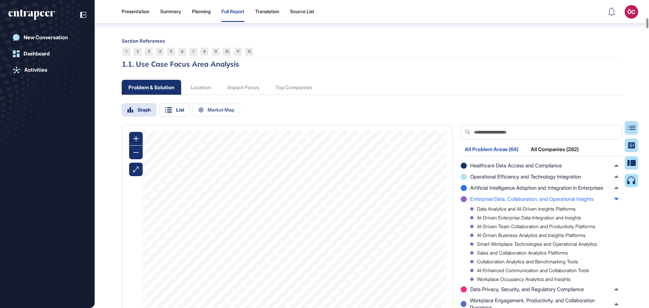
click at [543, 156] on div "All Companies (282)" at bounding box center [555, 151] width 56 height 9
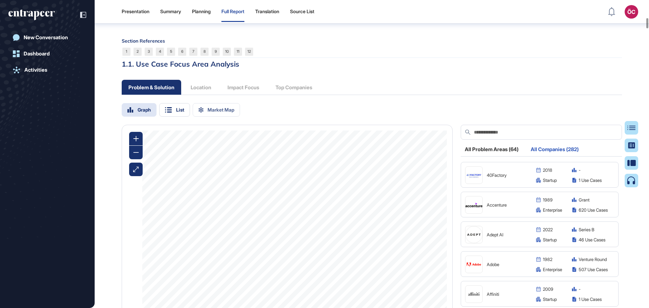
click at [482, 140] on input "text" at bounding box center [545, 132] width 144 height 15
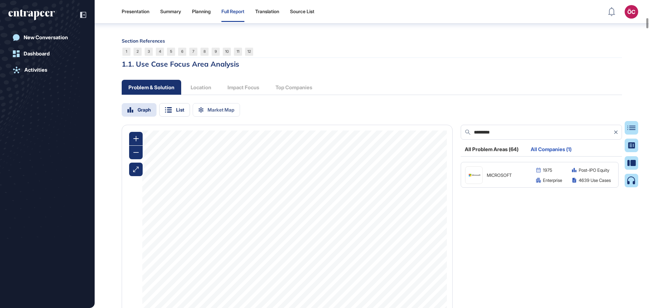
type input "*********"
click at [511, 177] on div "MICROSOFT" at bounding box center [508, 175] width 43 height 4
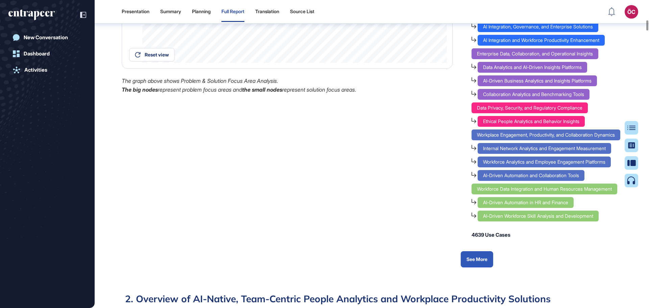
scroll to position [2557, 0]
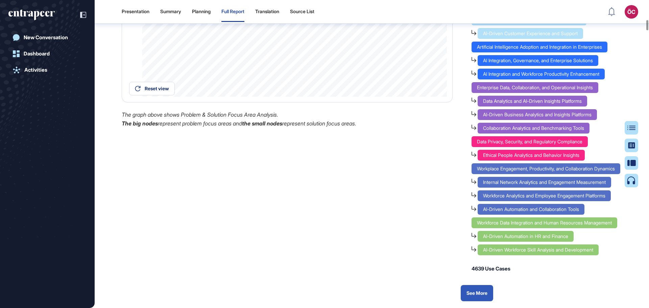
click at [515, 174] on div "Workplace Engagement, Productivity, and Collaboration Dynamics" at bounding box center [546, 168] width 149 height 11
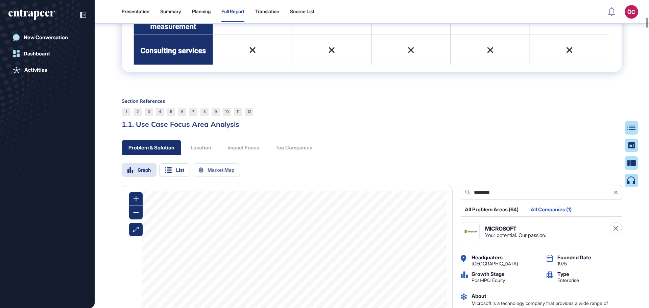
scroll to position [2219, 0]
